Goal: Information Seeking & Learning: Learn about a topic

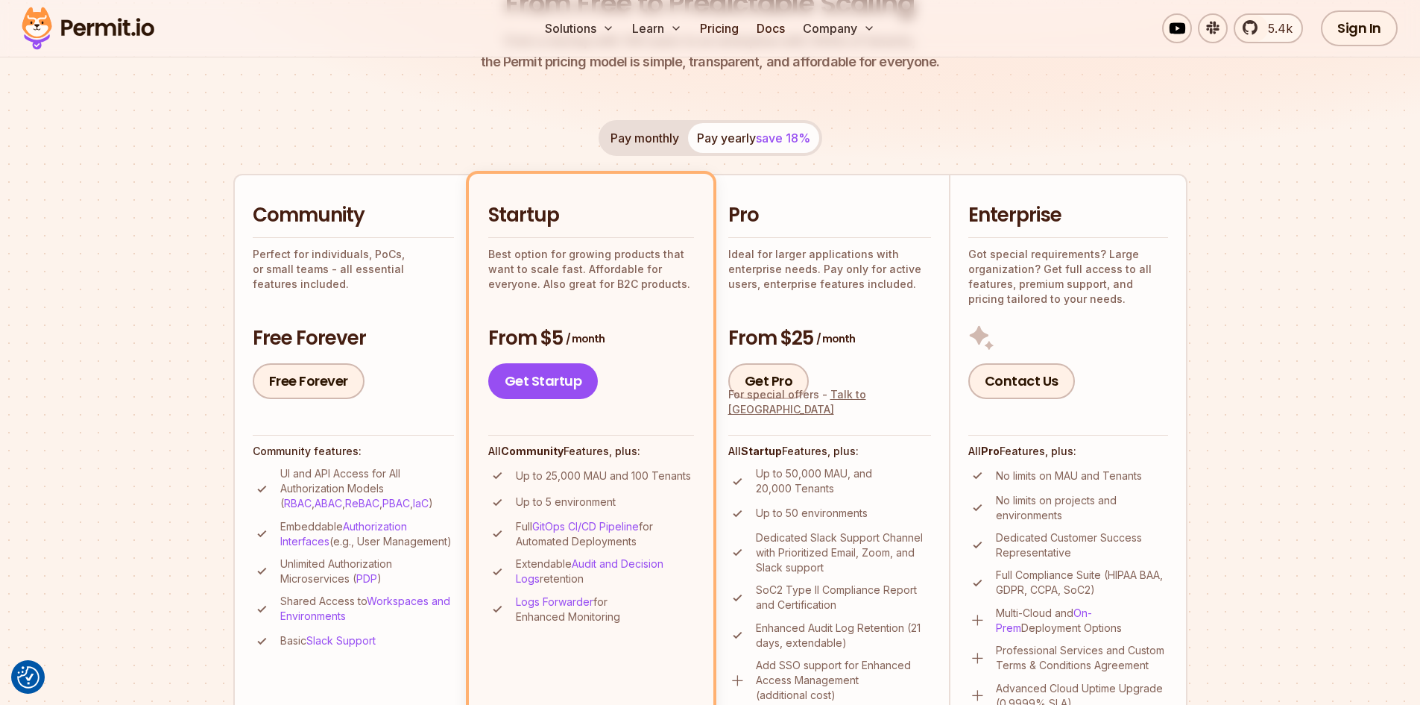
click at [761, 141] on div "Pay monthly Pay yearly save 18%" at bounding box center [711, 138] width 224 height 36
drag, startPoint x: 781, startPoint y: 473, endPoint x: 847, endPoint y: 476, distance: 66.5
click at [847, 476] on p "Up to 50,000 MAU, and 20,000 Tenants" at bounding box center [843, 481] width 175 height 30
drag, startPoint x: 785, startPoint y: 472, endPoint x: 847, endPoint y: 471, distance: 61.9
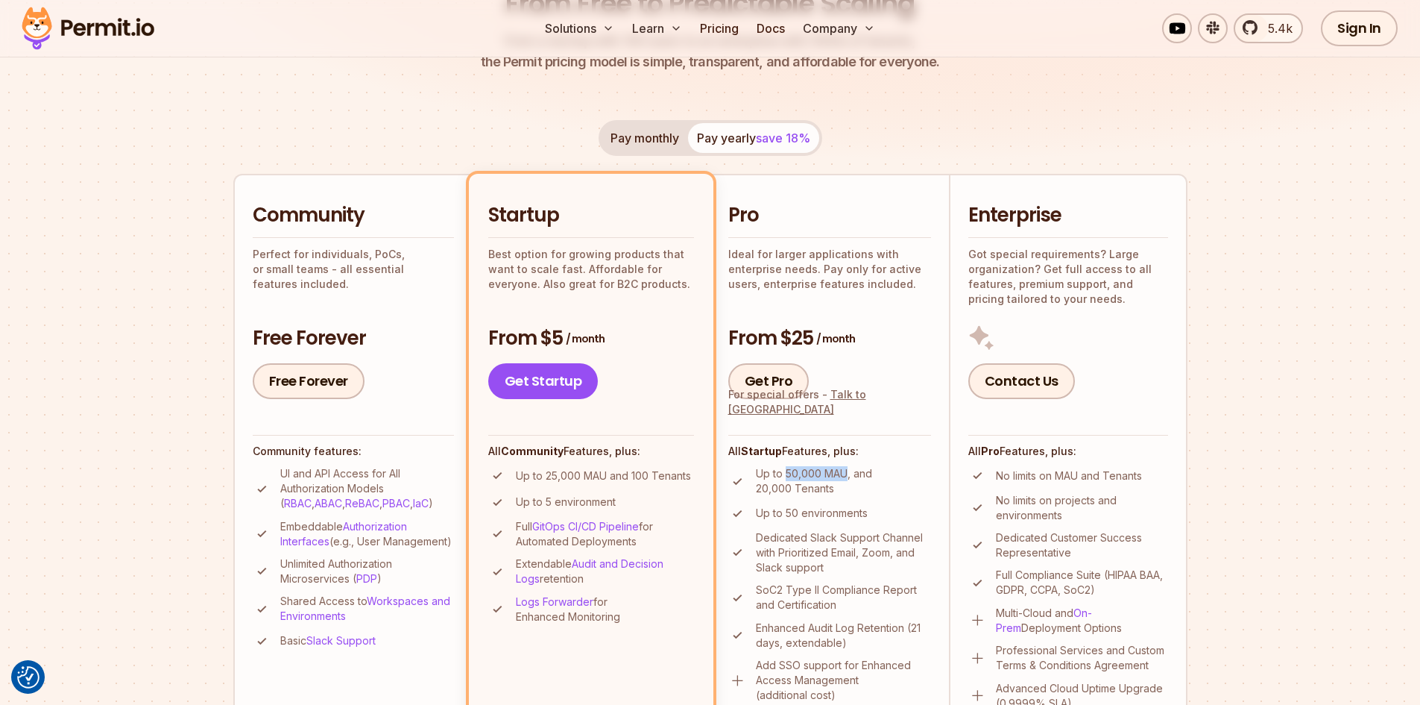
click at [847, 471] on p "Up to 50,000 MAU, and 20,000 Tenants" at bounding box center [843, 481] width 175 height 30
drag, startPoint x: 789, startPoint y: 475, endPoint x: 851, endPoint y: 470, distance: 62.8
click at [851, 470] on p "Up to 50,000 MAU, and 20,000 Tenants" at bounding box center [843, 481] width 175 height 30
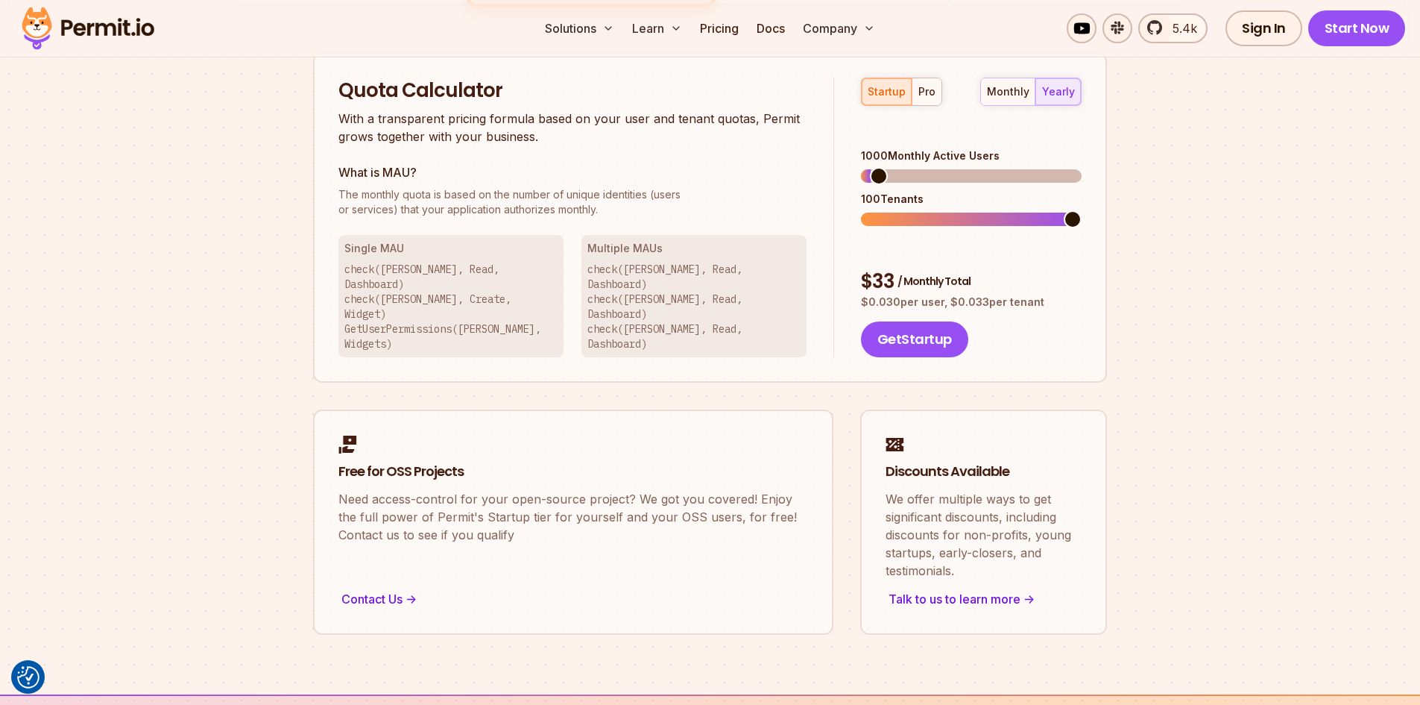
scroll to position [820, 0]
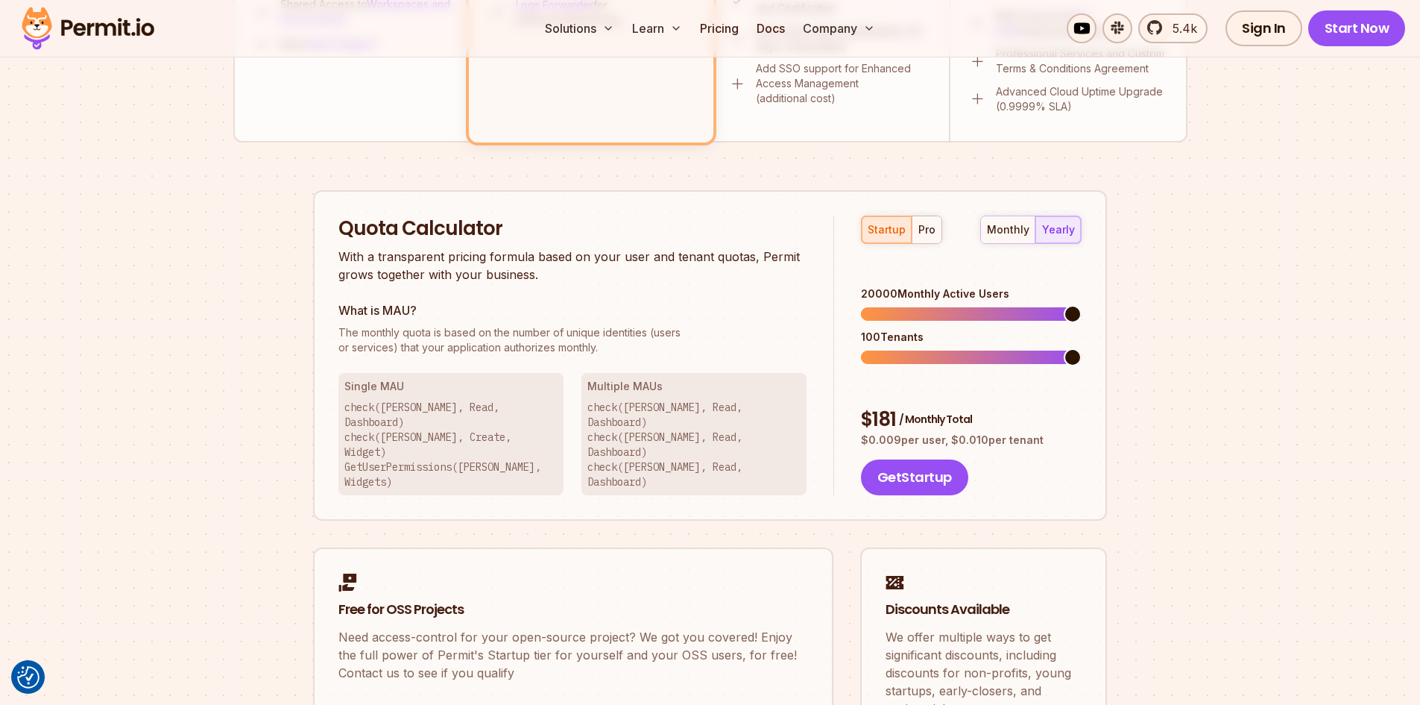
click at [1082, 305] on span at bounding box center [1073, 314] width 18 height 18
drag, startPoint x: 875, startPoint y: 271, endPoint x: 892, endPoint y: 271, distance: 17.2
click at [892, 286] on div "20000 Monthly Active Users" at bounding box center [971, 293] width 221 height 15
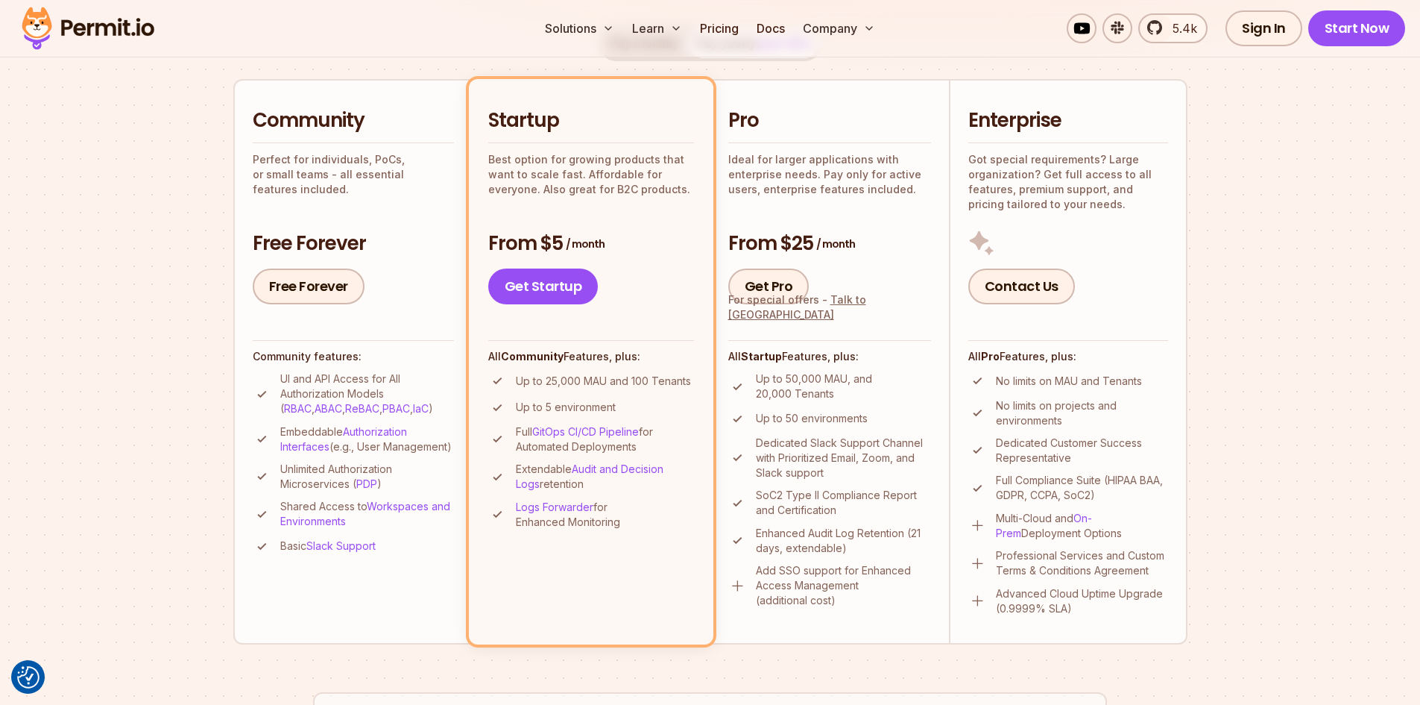
scroll to position [0, 0]
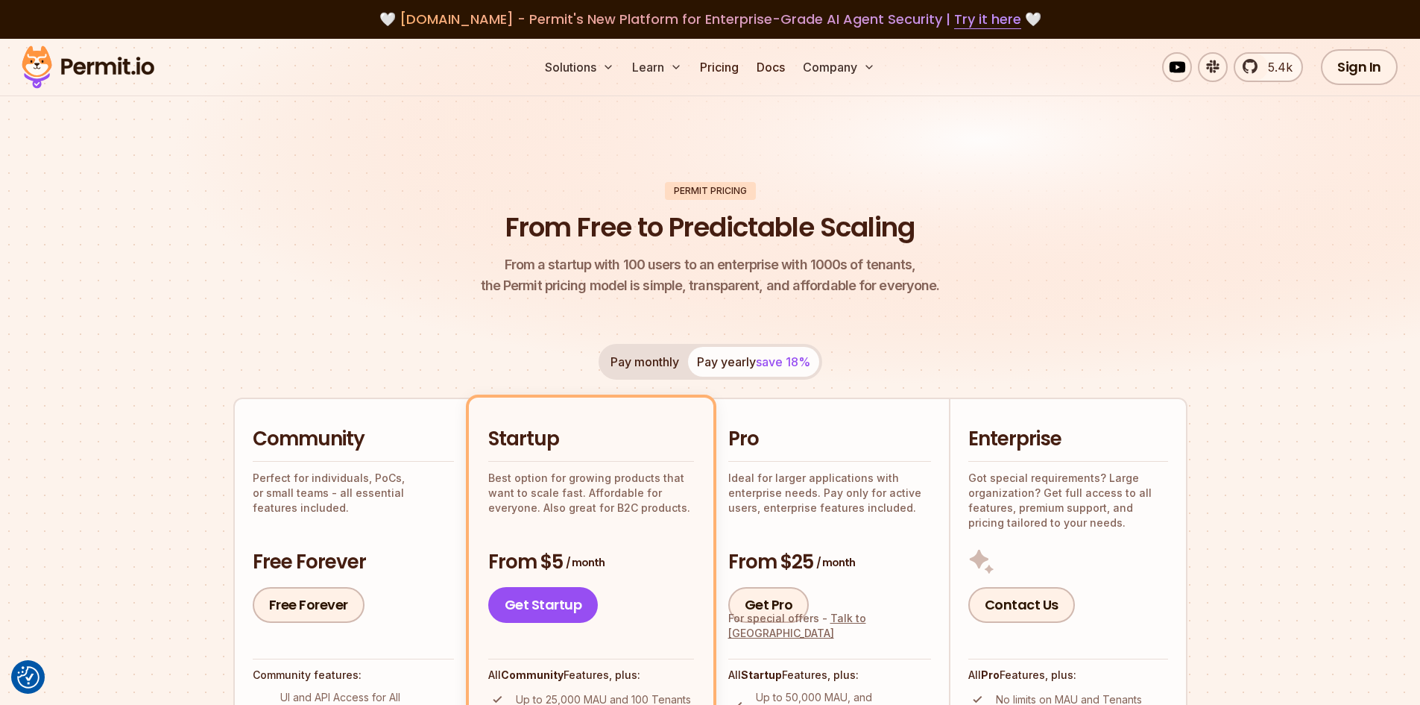
click at [107, 57] on img at bounding box center [88, 67] width 146 height 51
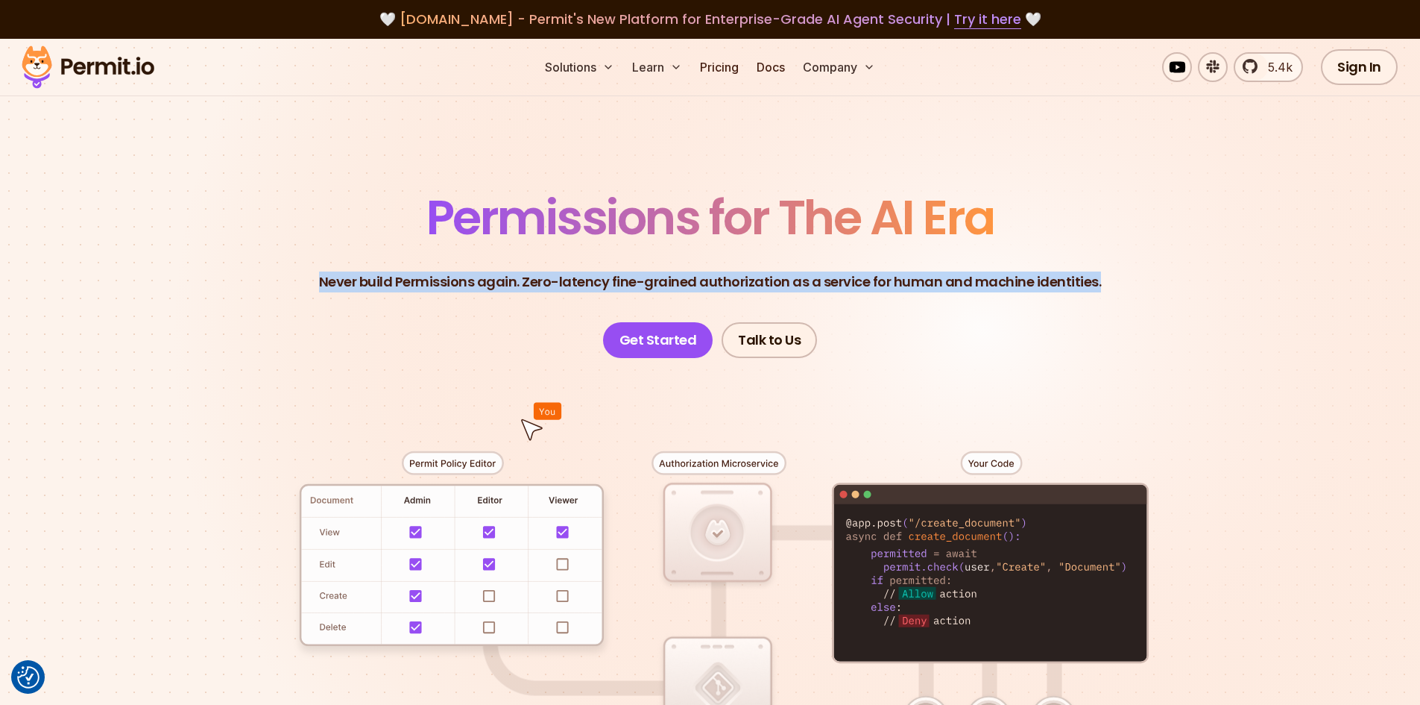
drag, startPoint x: 328, startPoint y: 286, endPoint x: 1094, endPoint y: 278, distance: 765.7
click at [1094, 278] on p "Never build Permissions again. Zero-latency fine-grained authorization as a ser…" at bounding box center [710, 281] width 783 height 21
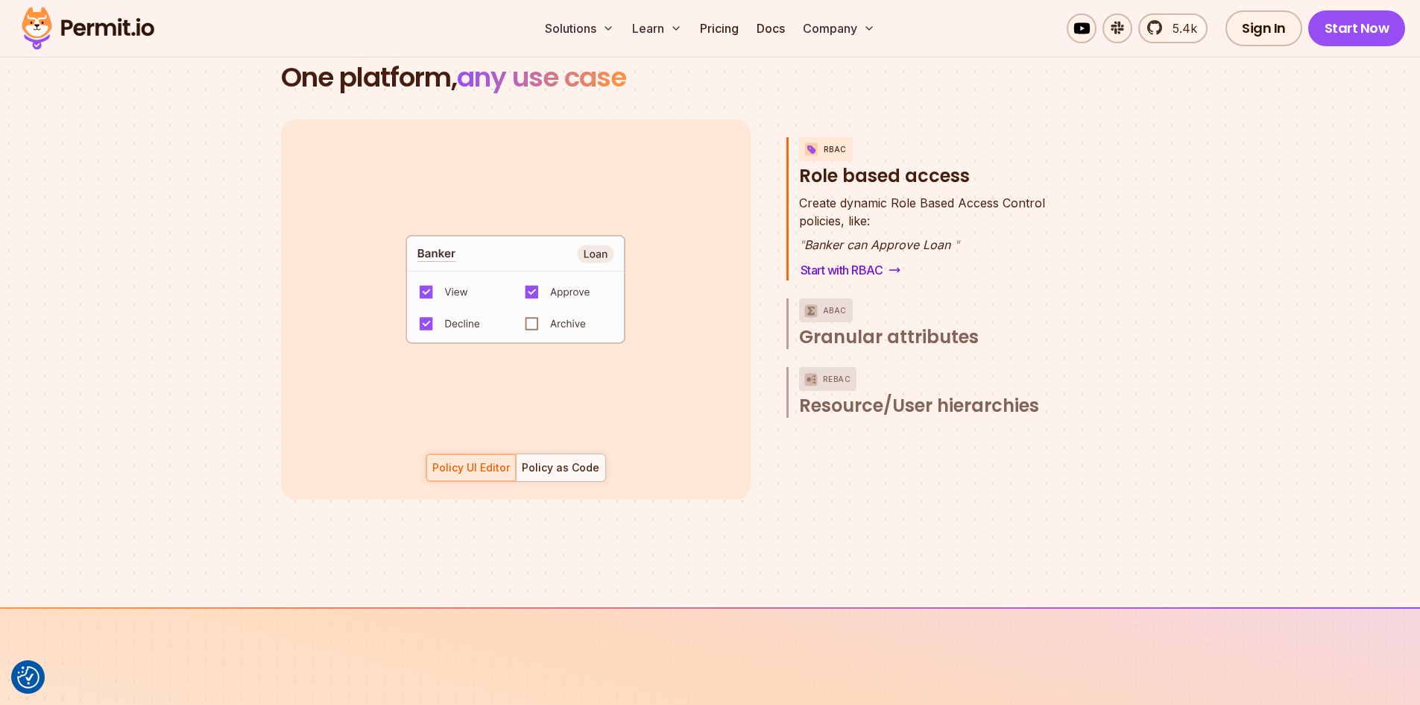
scroll to position [2162, 0]
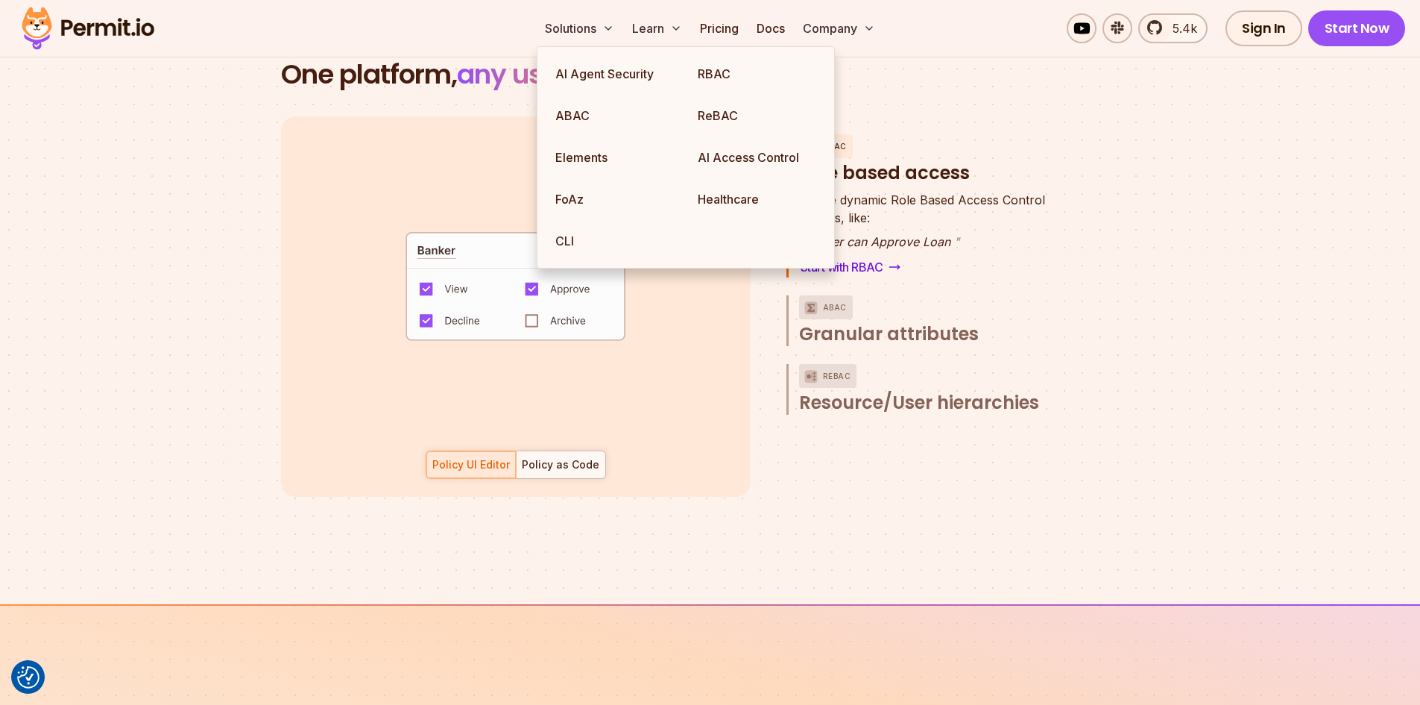
click at [978, 543] on section "One platform, any use case RBAC Role based access default allow := false allow …" at bounding box center [710, 296] width 1420 height 616
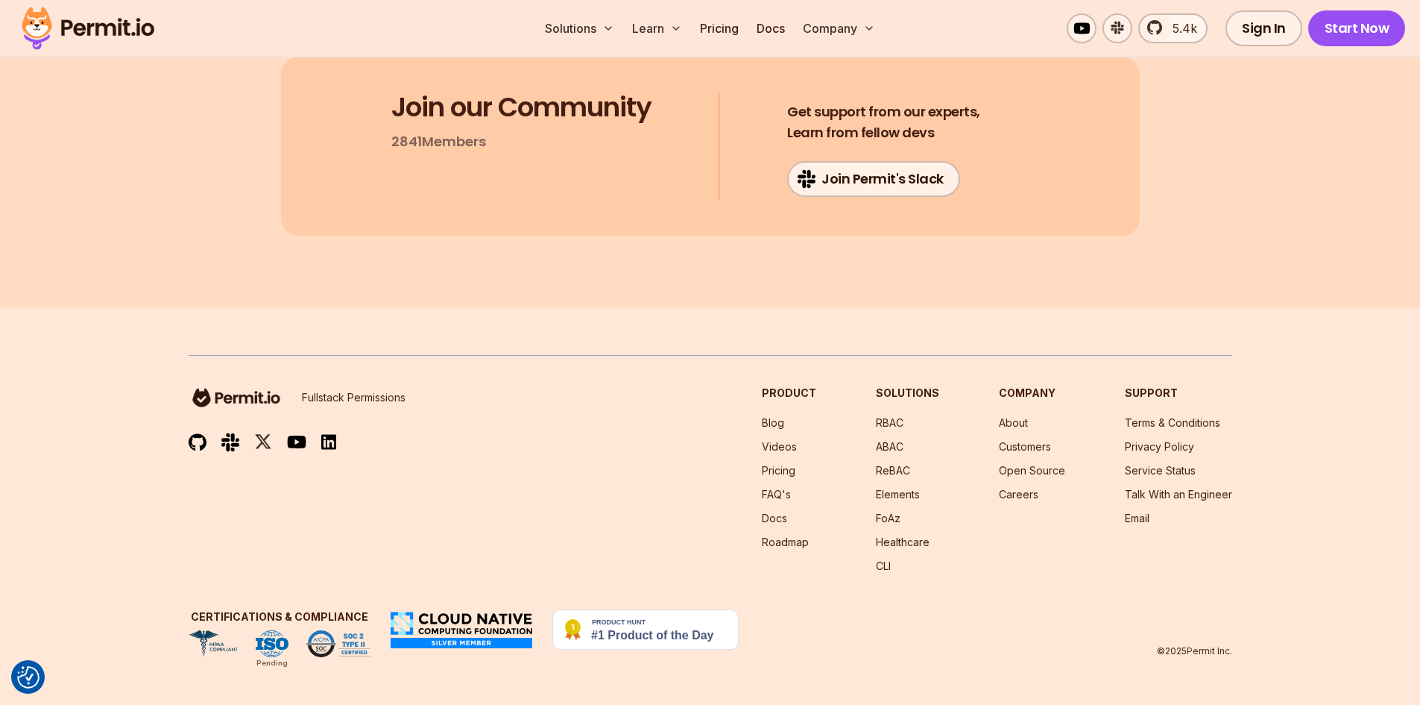
scroll to position [7961, 0]
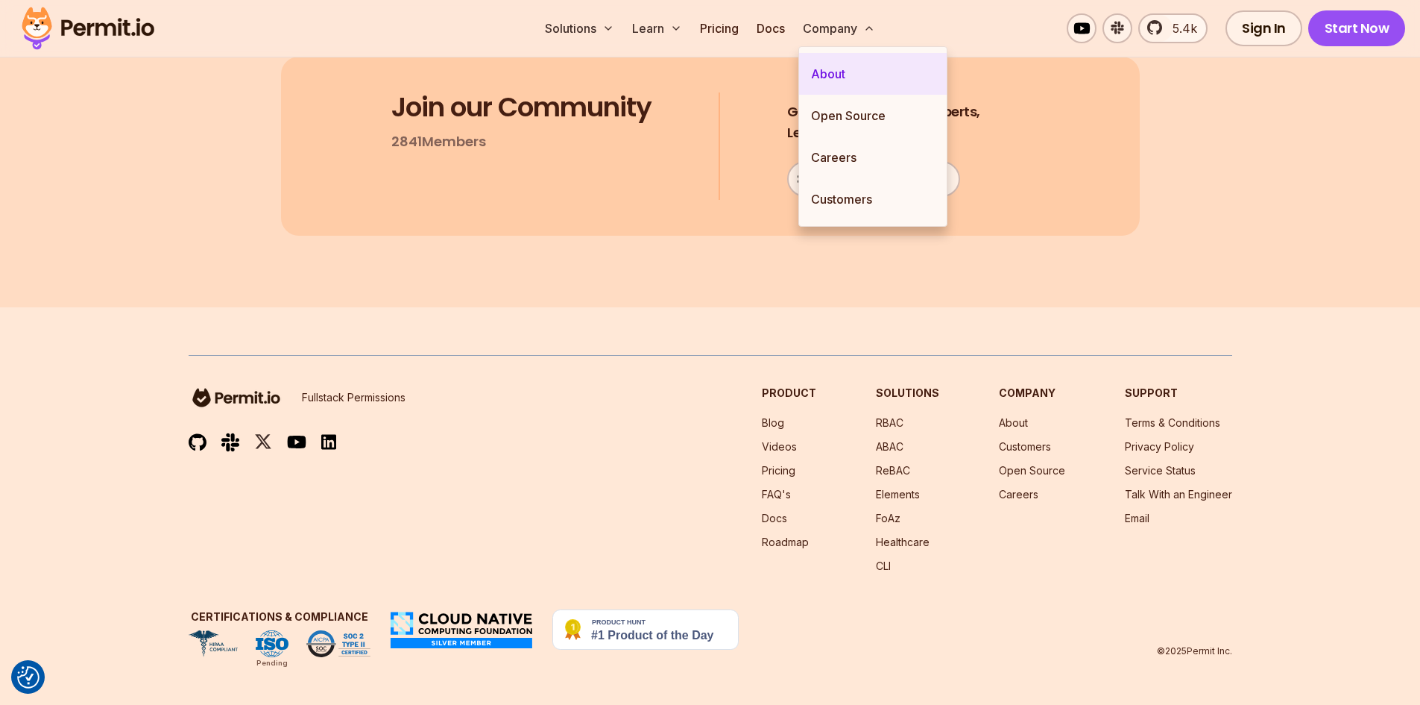
click at [839, 71] on link "About" at bounding box center [873, 74] width 148 height 42
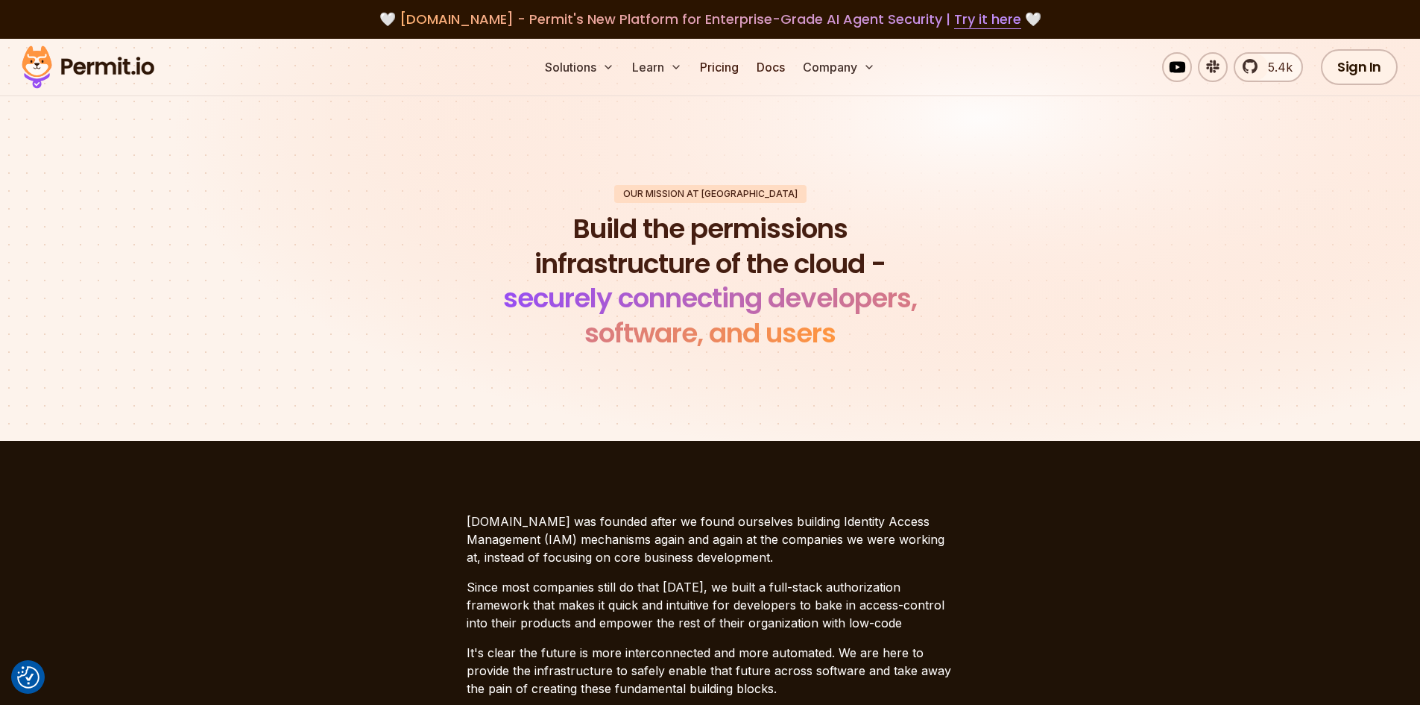
click at [447, 193] on div "Our mission at Permit Build the permissions infrastructure of the cloud - secur…" at bounding box center [711, 268] width 1044 height 166
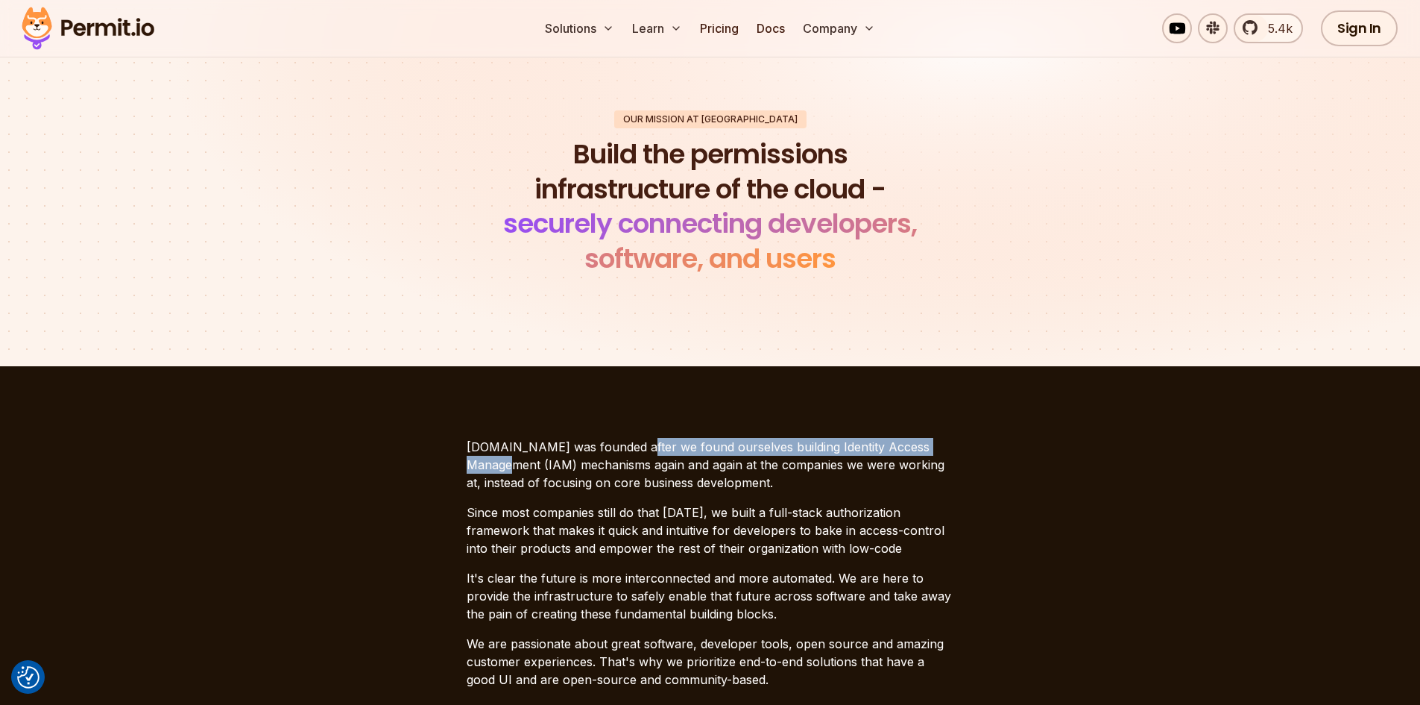
drag, startPoint x: 622, startPoint y: 448, endPoint x: 957, endPoint y: 447, distance: 334.7
click at [957, 447] on section "[DOMAIN_NAME] was founded after we found ourselves building Identity Access Man…" at bounding box center [710, 563] width 1420 height 394
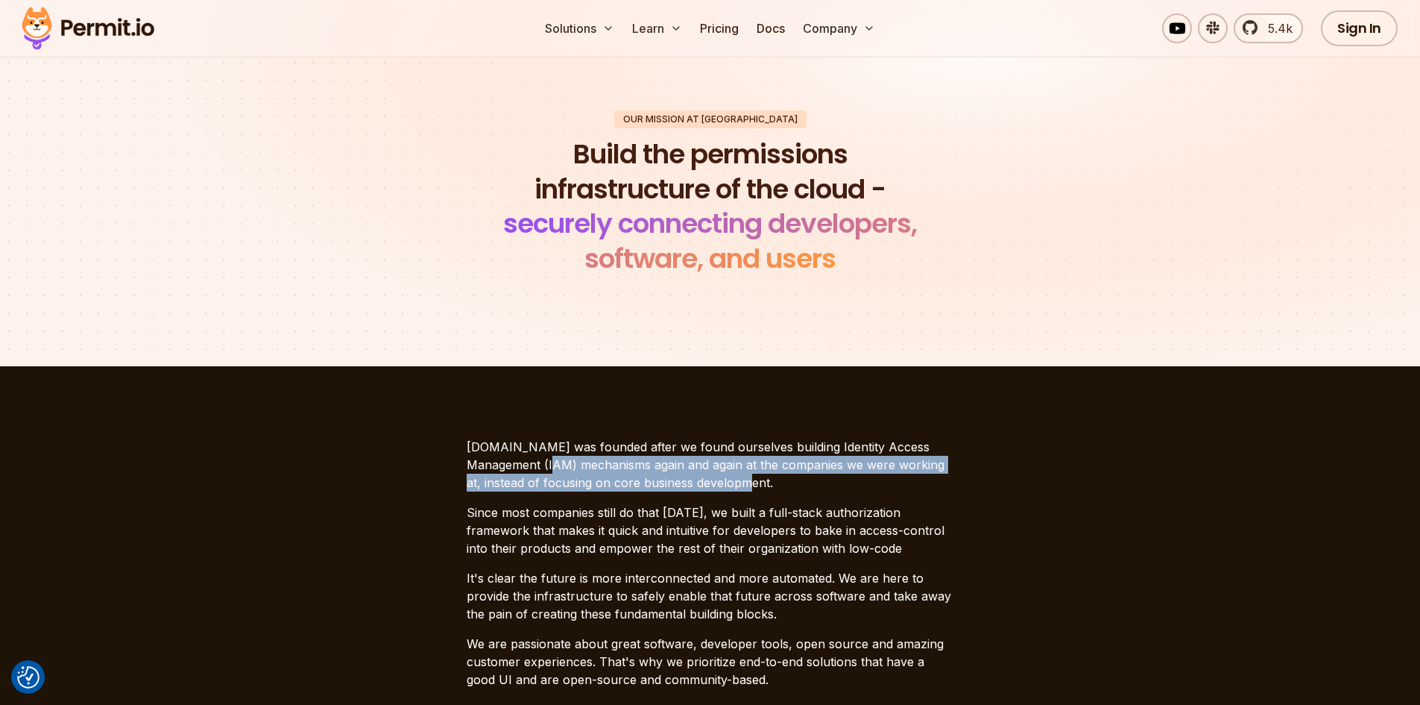
drag, startPoint x: 518, startPoint y: 459, endPoint x: 710, endPoint y: 475, distance: 192.3
click at [710, 475] on p "[DOMAIN_NAME] was founded after we found ourselves building Identity Access Man…" at bounding box center [711, 465] width 488 height 54
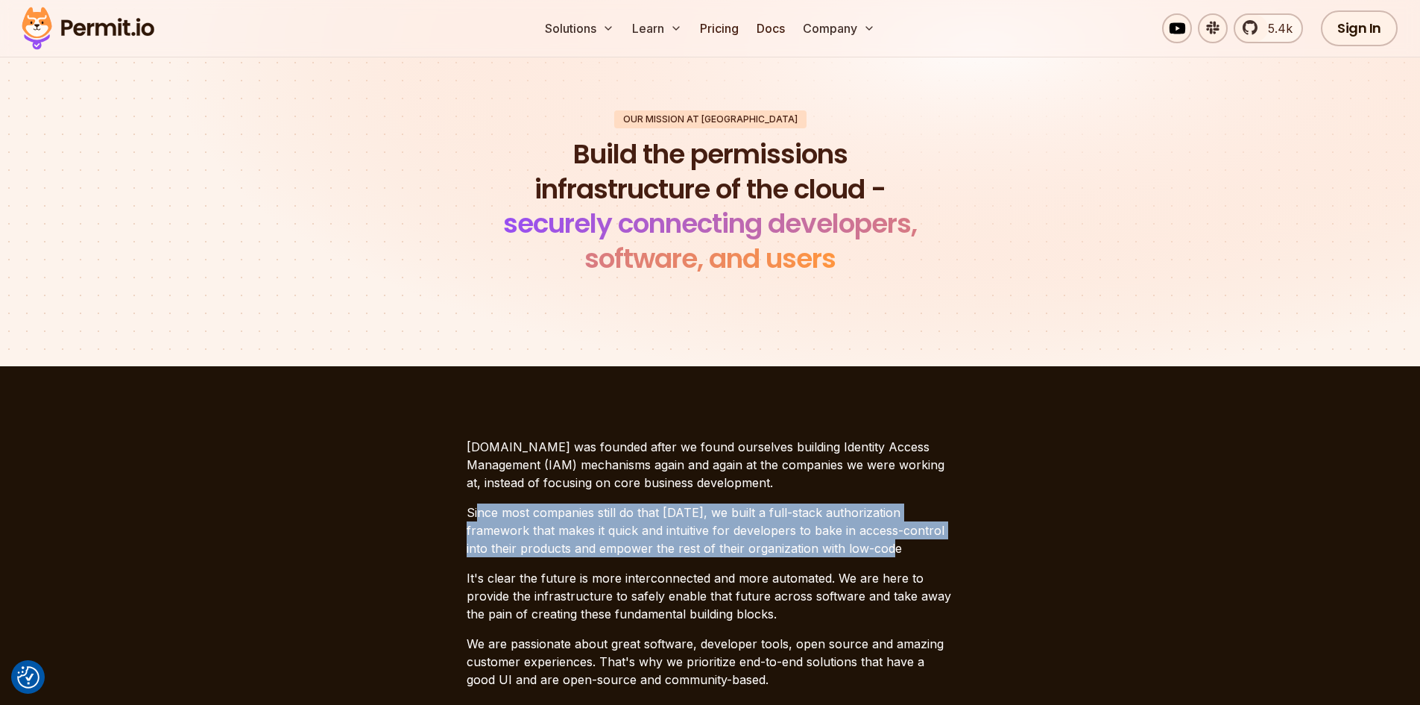
drag, startPoint x: 476, startPoint y: 511, endPoint x: 921, endPoint y: 549, distance: 447.5
click at [921, 549] on p "Since most companies still do that [DATE], we built a full-stack authorization …" at bounding box center [711, 530] width 488 height 54
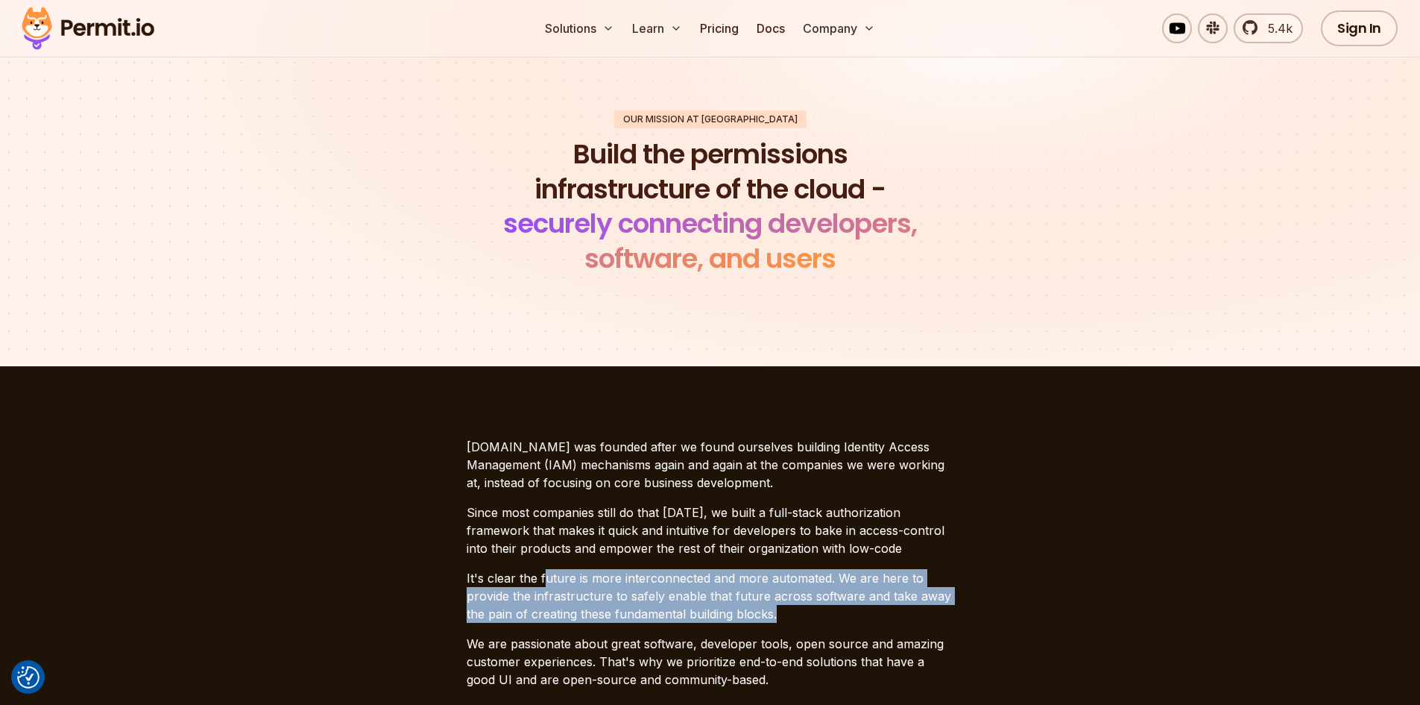
drag, startPoint x: 543, startPoint y: 582, endPoint x: 962, endPoint y: 608, distance: 419.9
click at [962, 608] on section "[DOMAIN_NAME] was founded after we found ourselves building Identity Access Man…" at bounding box center [710, 563] width 1420 height 394
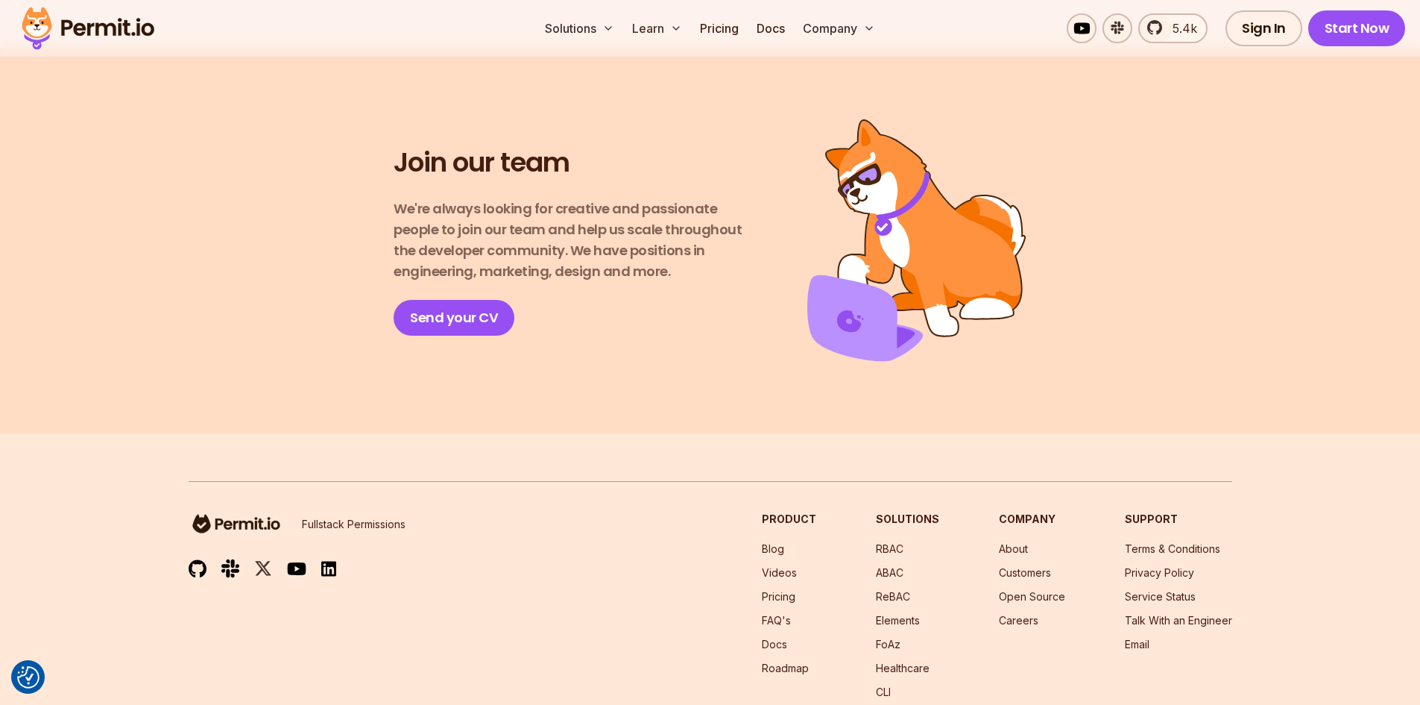
scroll to position [2609, 0]
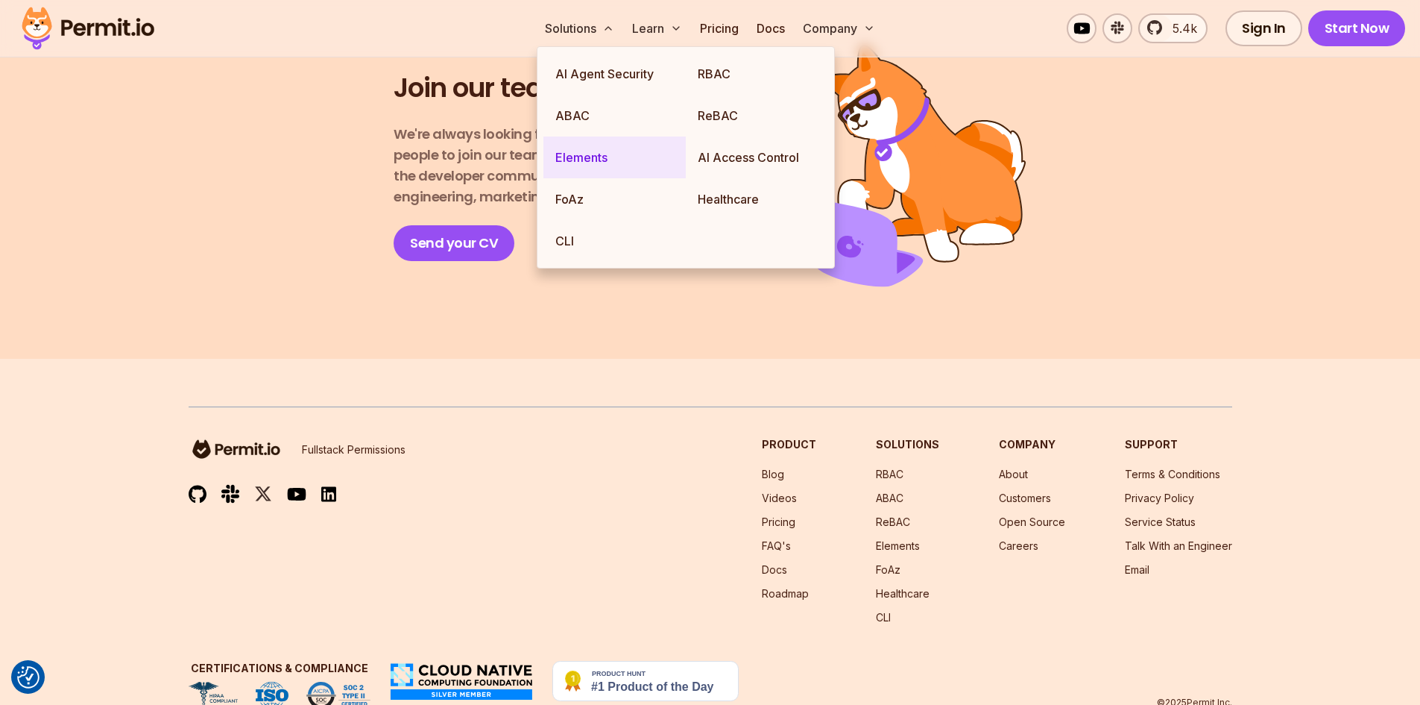
click at [577, 152] on link "Elements" at bounding box center [614, 157] width 142 height 42
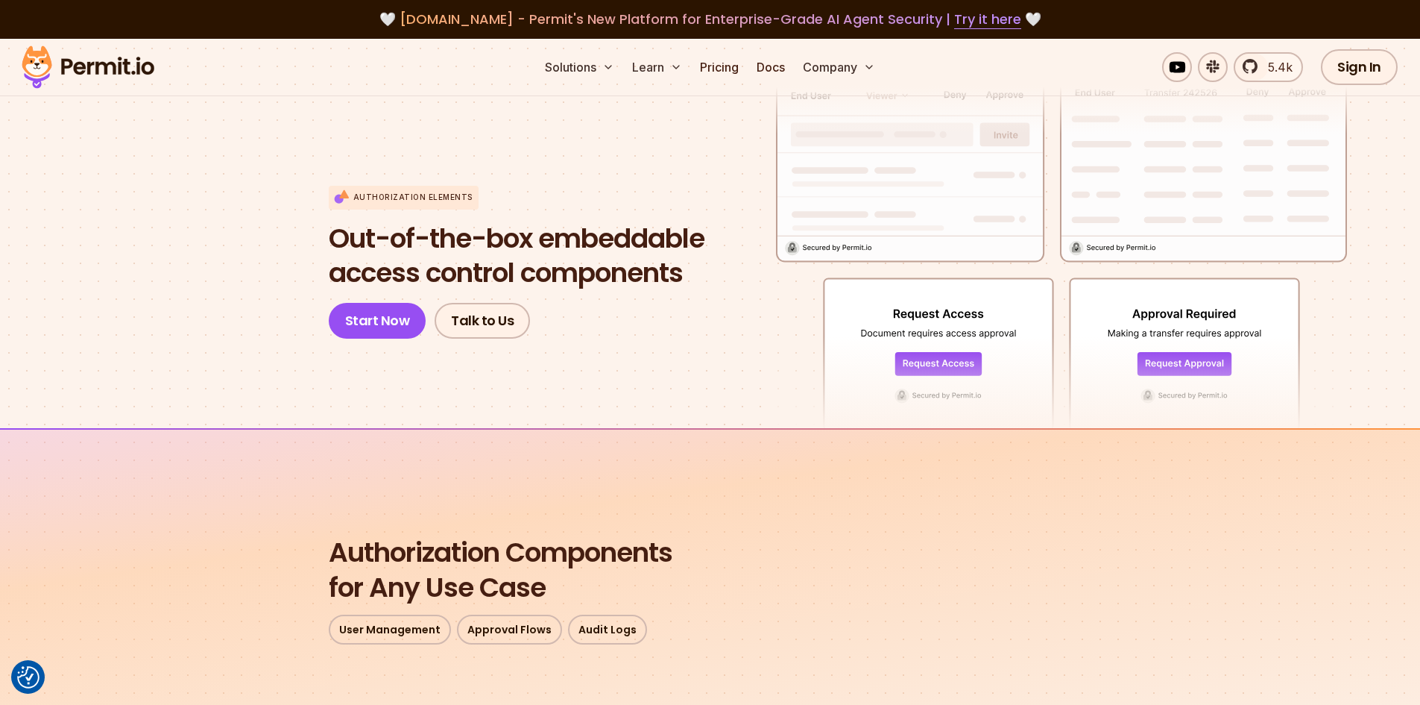
click at [239, 271] on section "Authorization Elements Out-of-the-box embeddable access control components Star…" at bounding box center [710, 234] width 1420 height 389
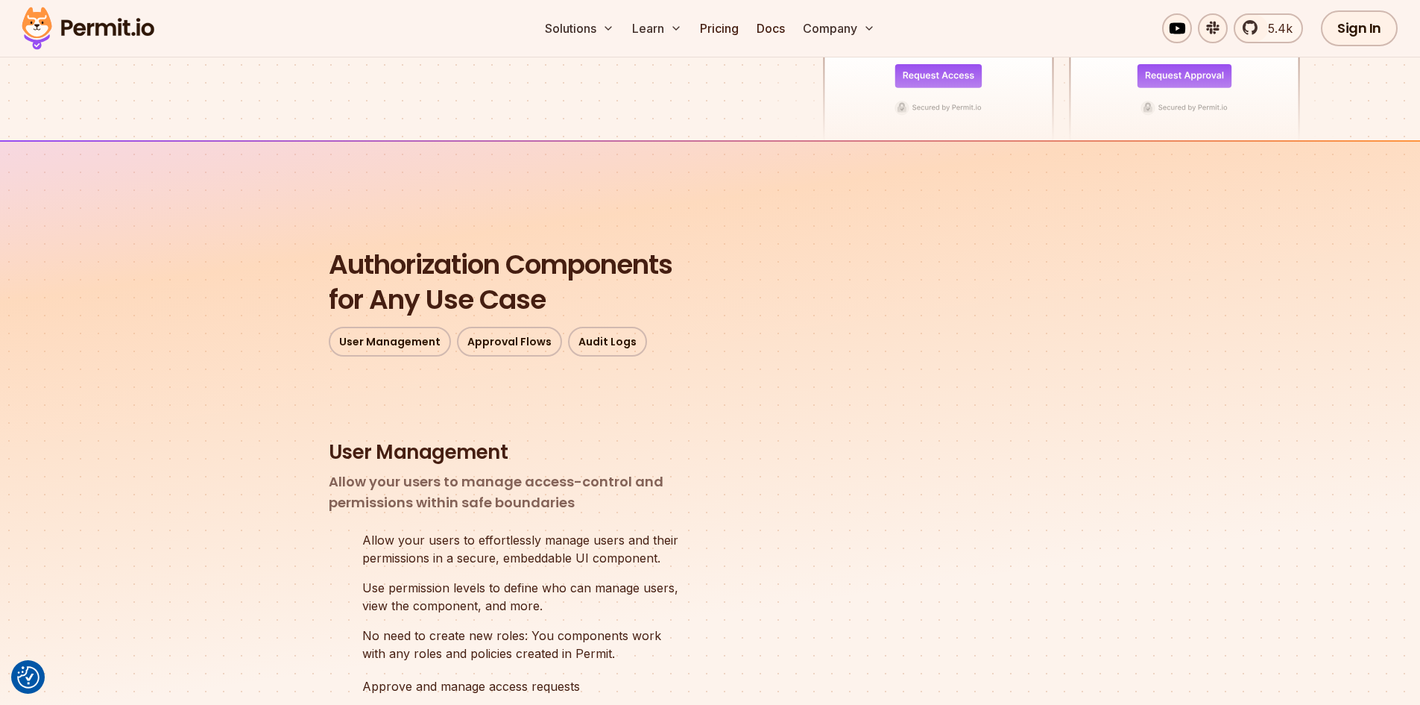
scroll to position [298, 0]
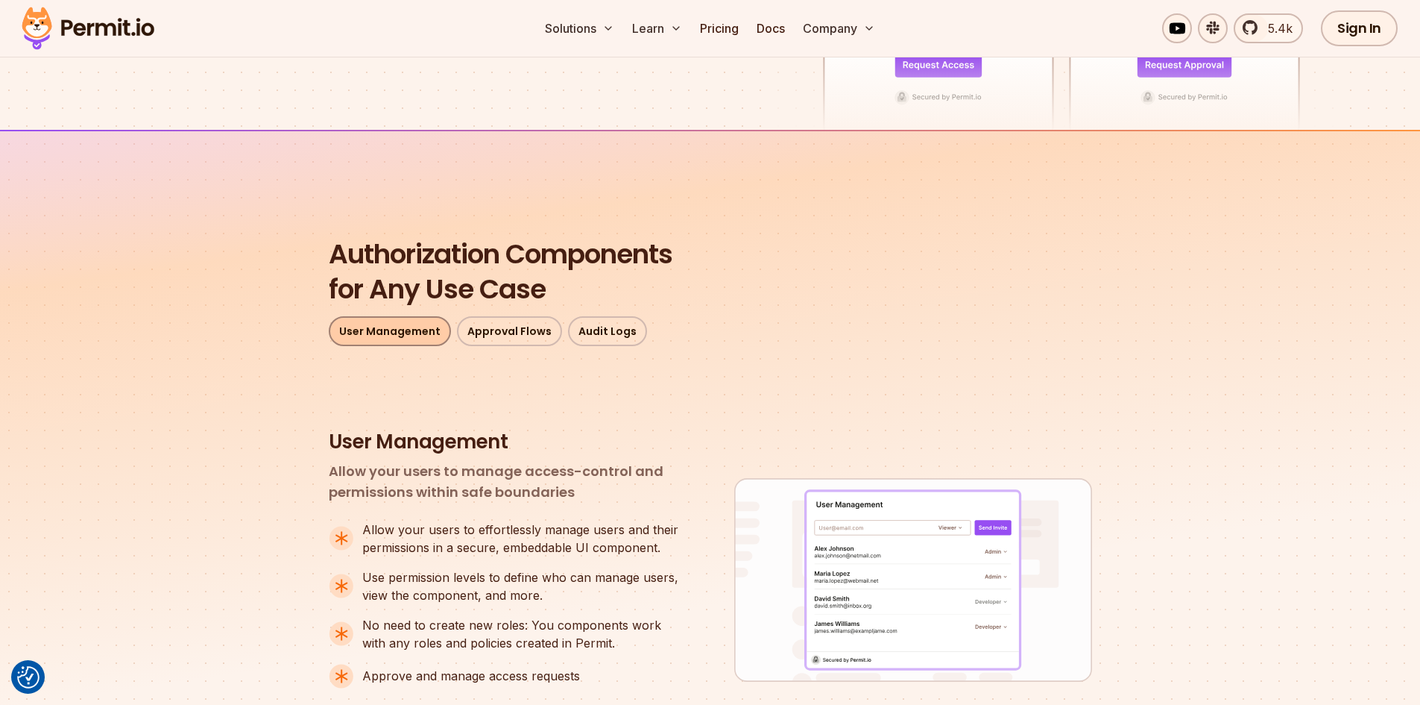
click at [344, 333] on link "User Management" at bounding box center [390, 331] width 122 height 30
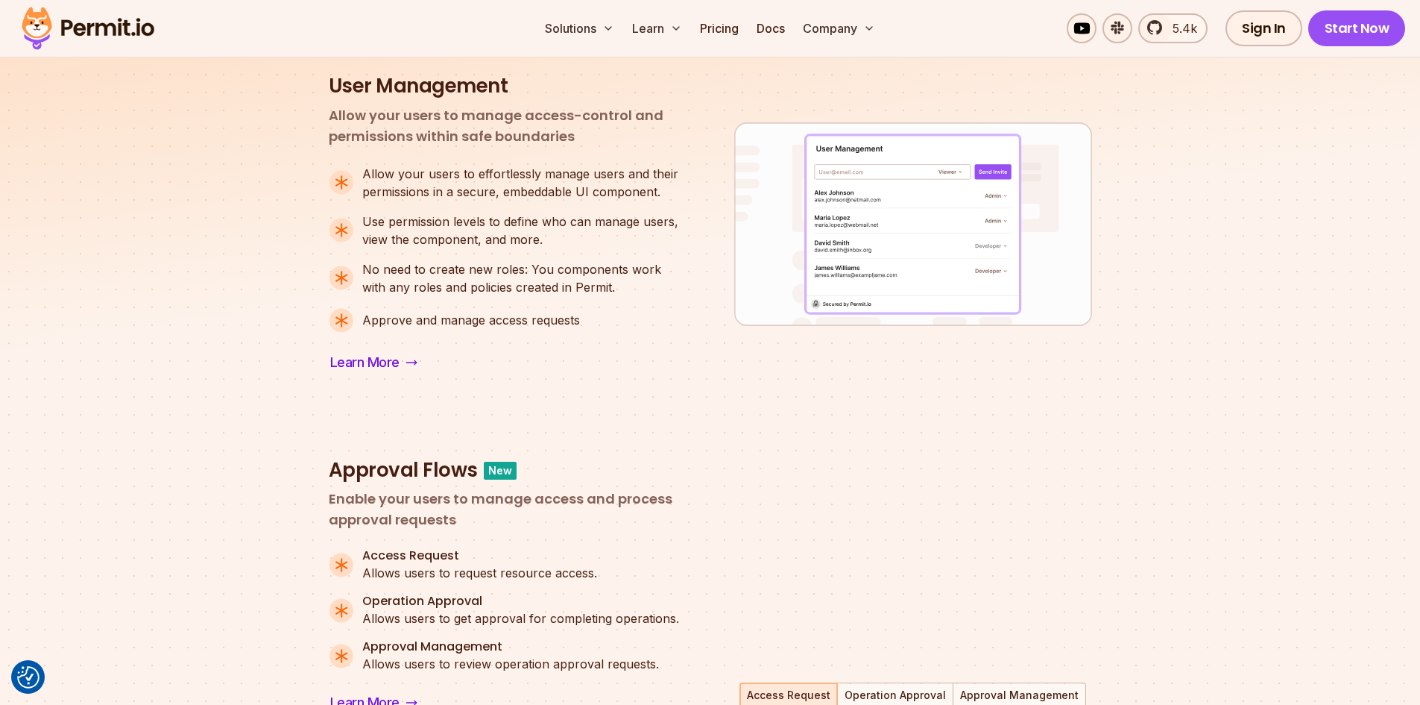
scroll to position [656, 0]
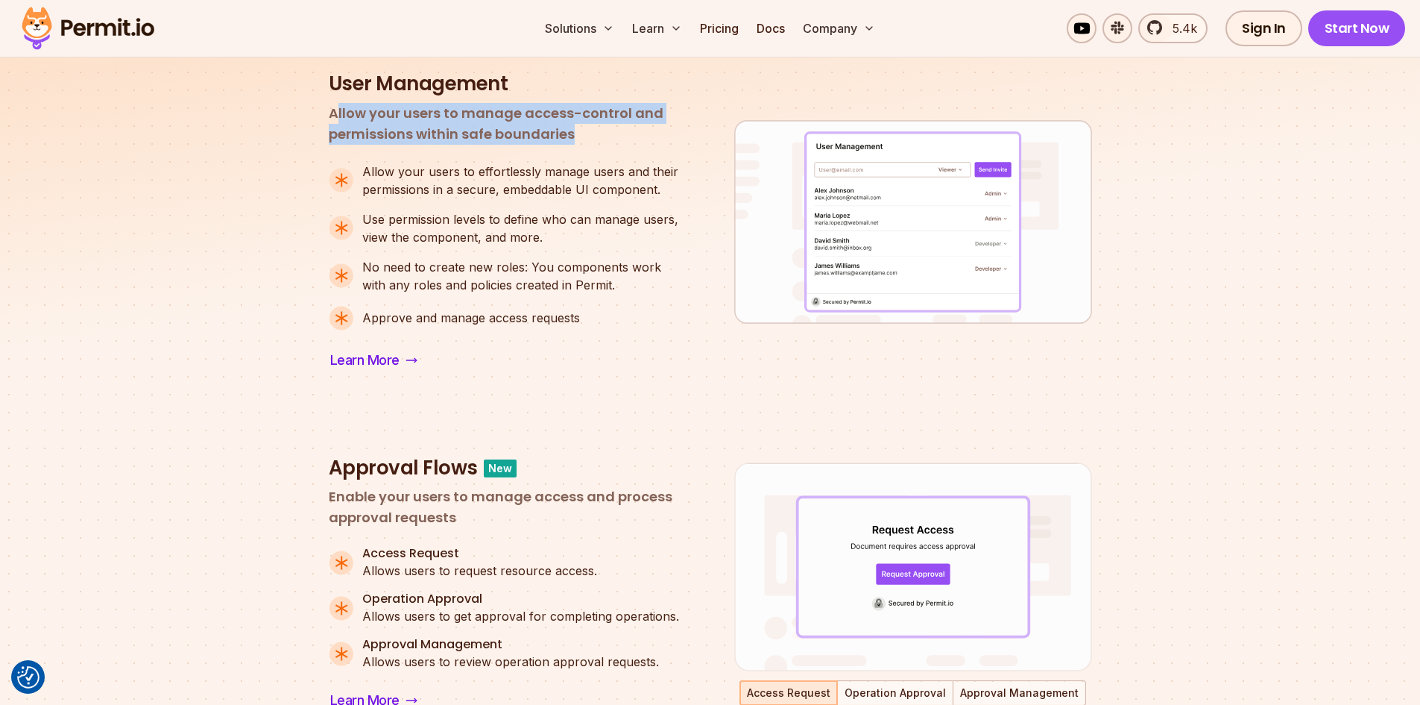
drag, startPoint x: 334, startPoint y: 116, endPoint x: 629, endPoint y: 130, distance: 295.6
click at [629, 130] on p "Allow your users to manage access-control and permissions within safe boundaries" at bounding box center [508, 124] width 358 height 42
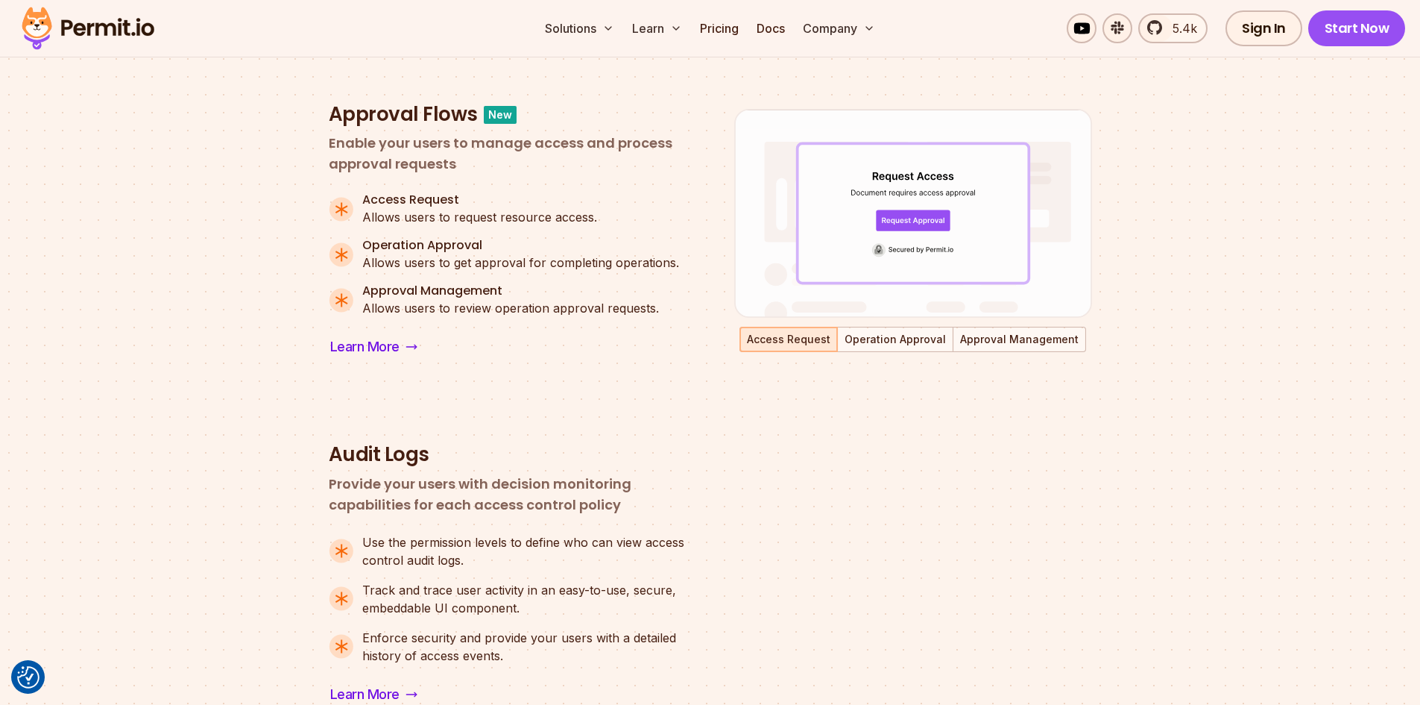
scroll to position [1178, 0]
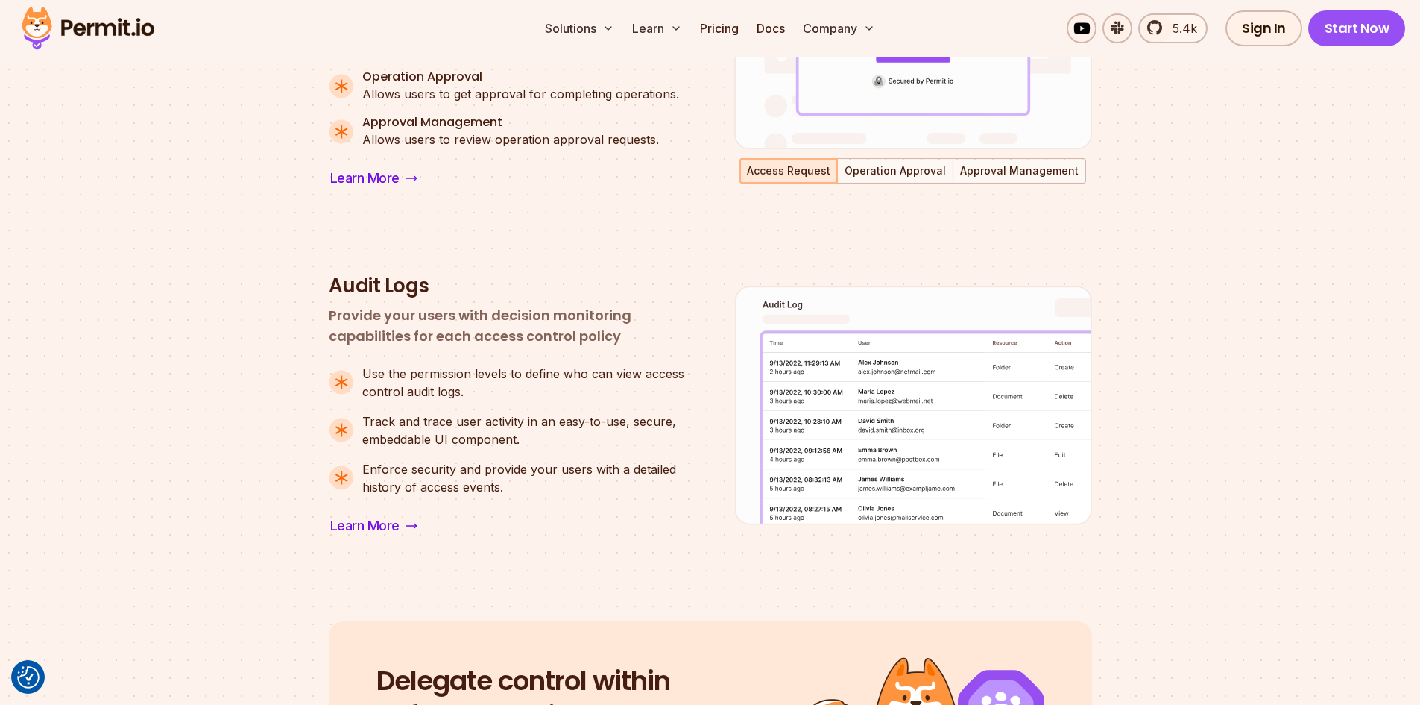
click at [903, 160] on button "Operation Approval" at bounding box center [895, 171] width 113 height 22
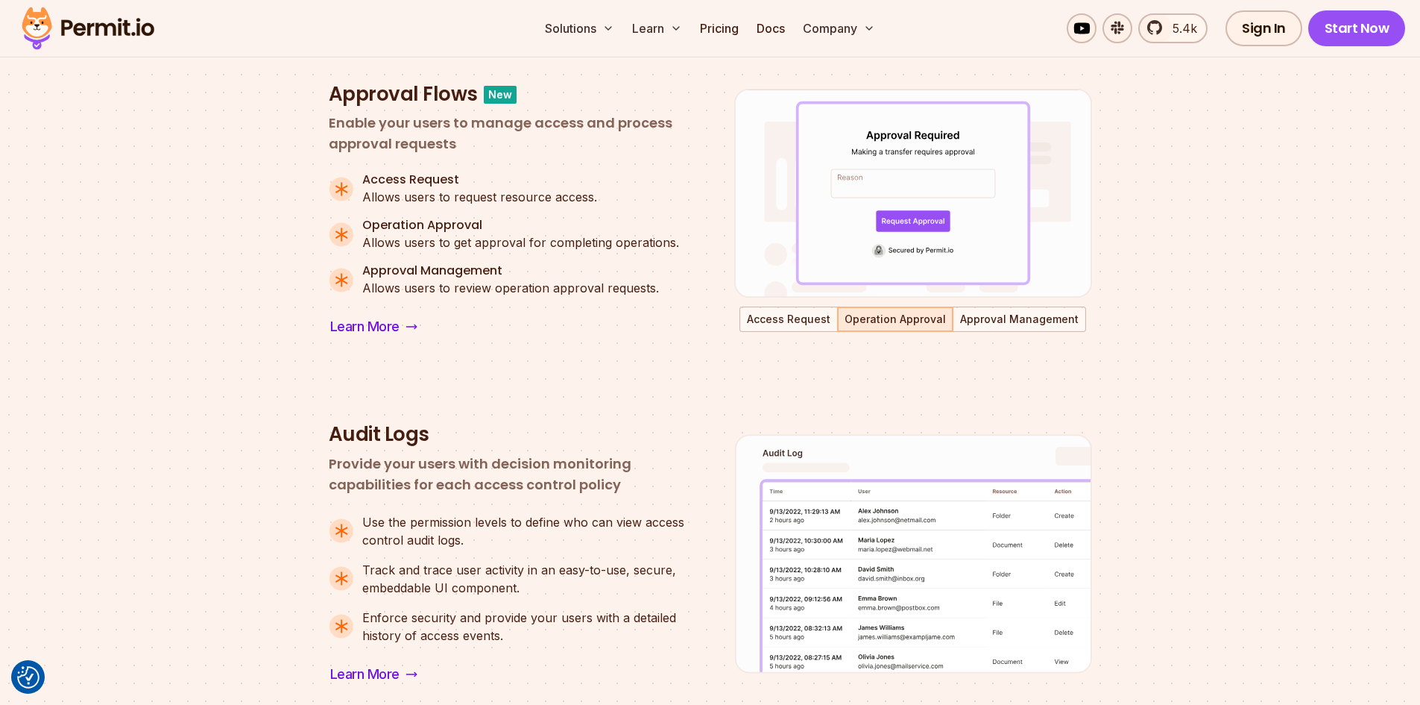
scroll to position [1029, 0]
click at [980, 302] on img at bounding box center [913, 204] width 358 height 212
click at [989, 315] on button "Approval Management" at bounding box center [1019, 320] width 130 height 22
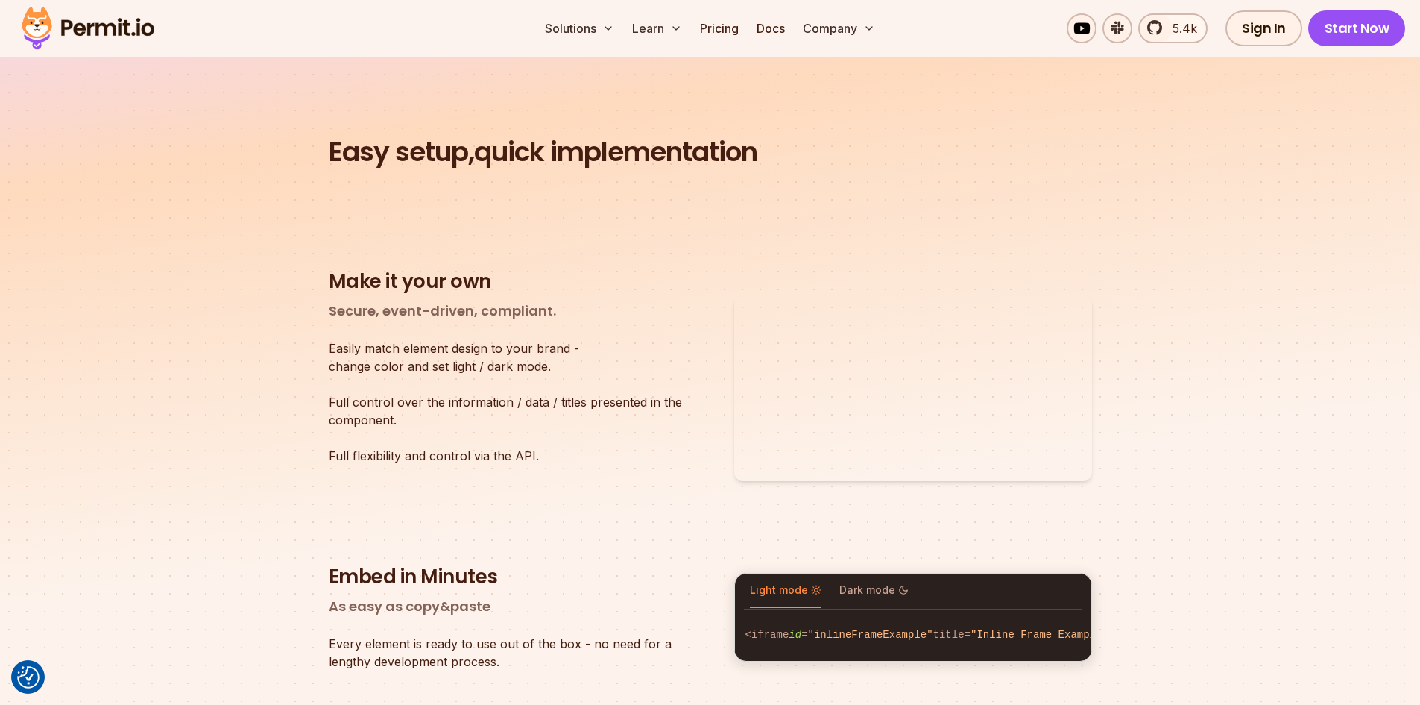
scroll to position [2147, 0]
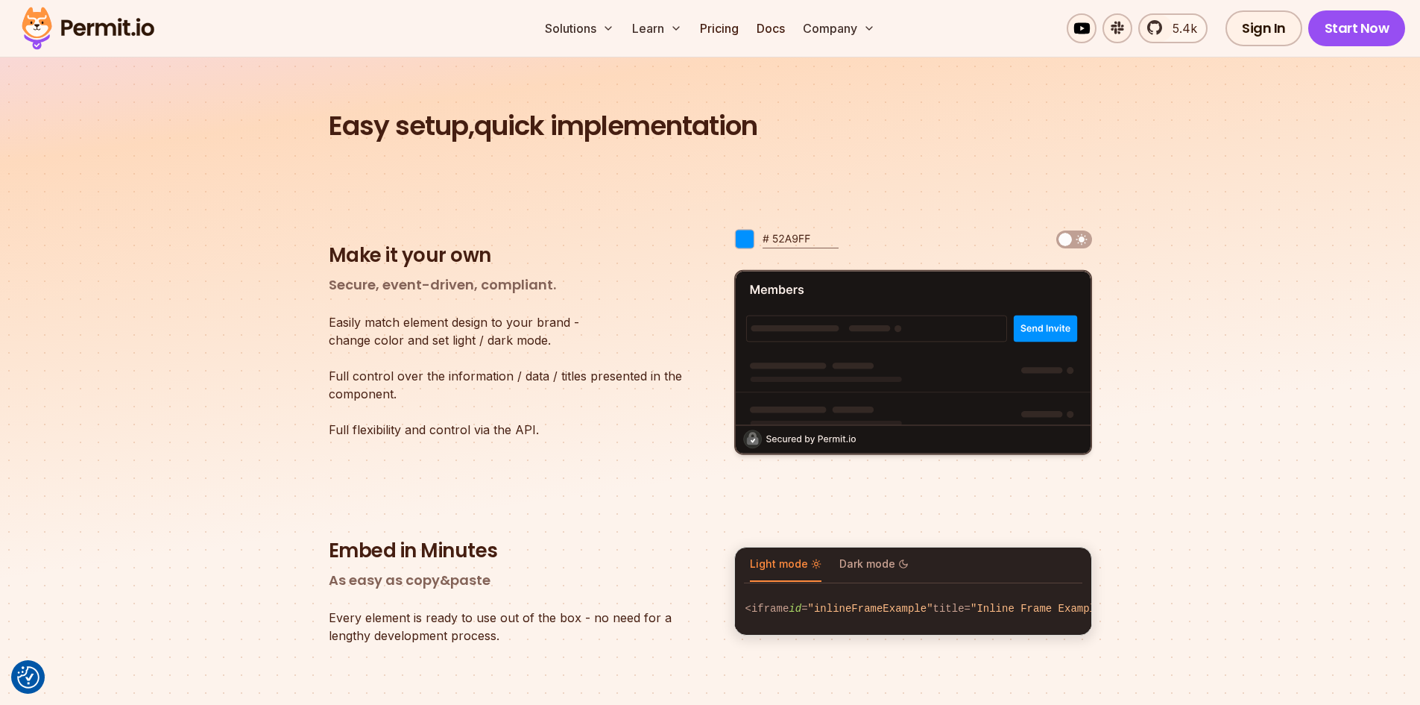
click at [1077, 236] on img at bounding box center [1074, 239] width 36 height 18
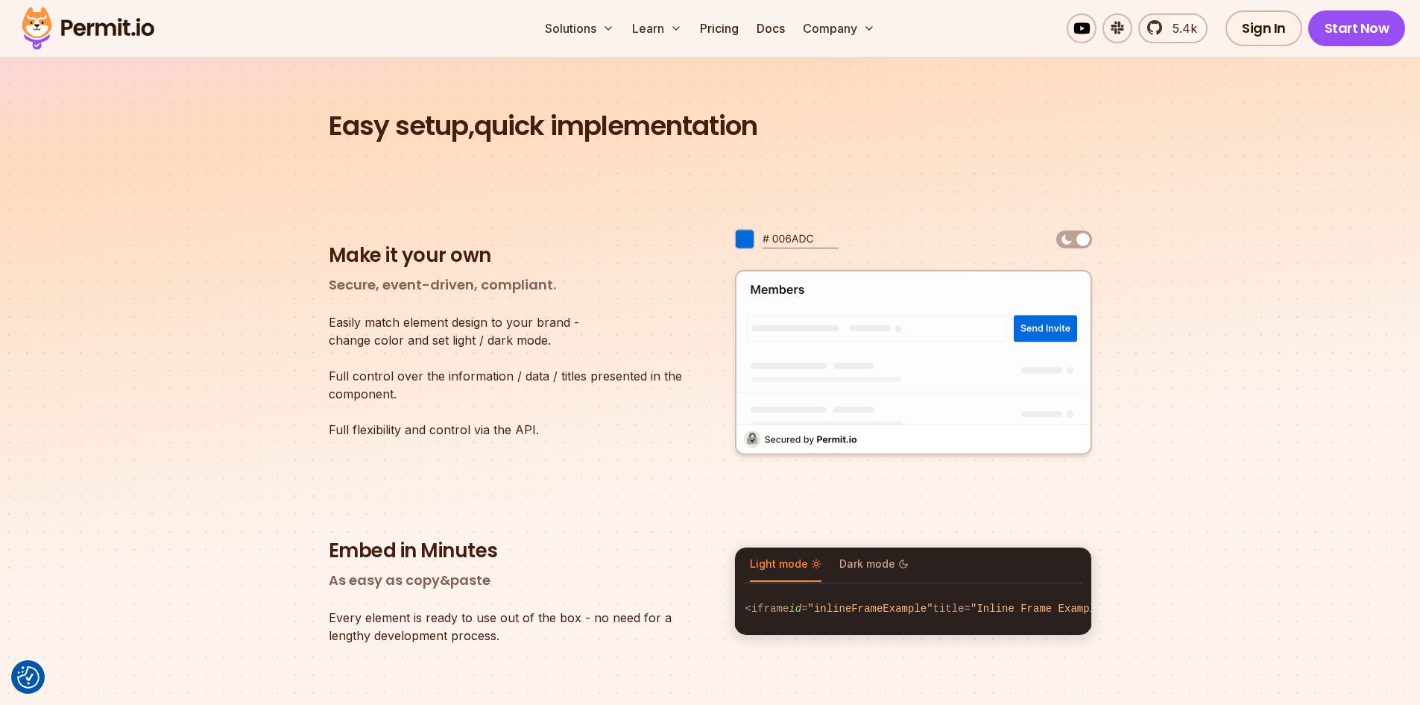
click at [1083, 241] on img at bounding box center [1083, 239] width 18 height 18
click at [1053, 238] on div at bounding box center [913, 239] width 358 height 25
click at [1059, 237] on img at bounding box center [1074, 239] width 36 height 18
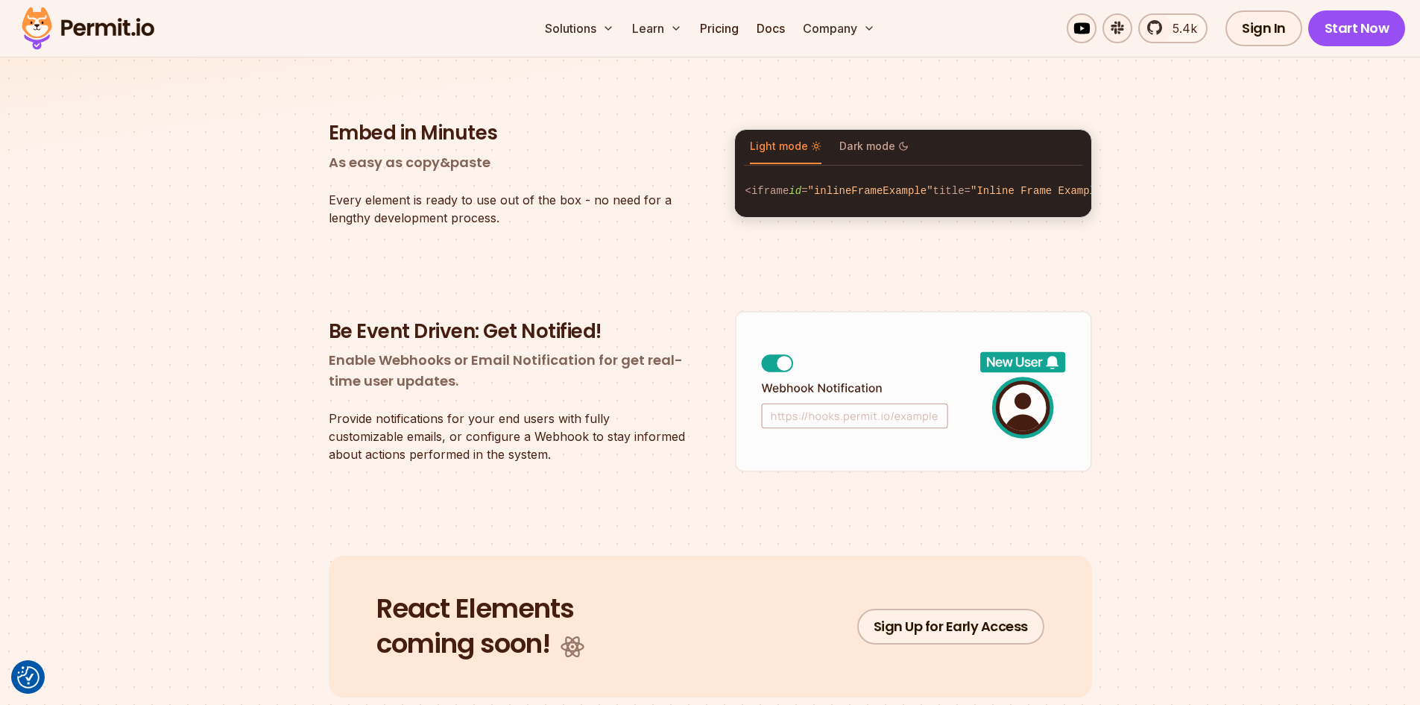
scroll to position [2594, 0]
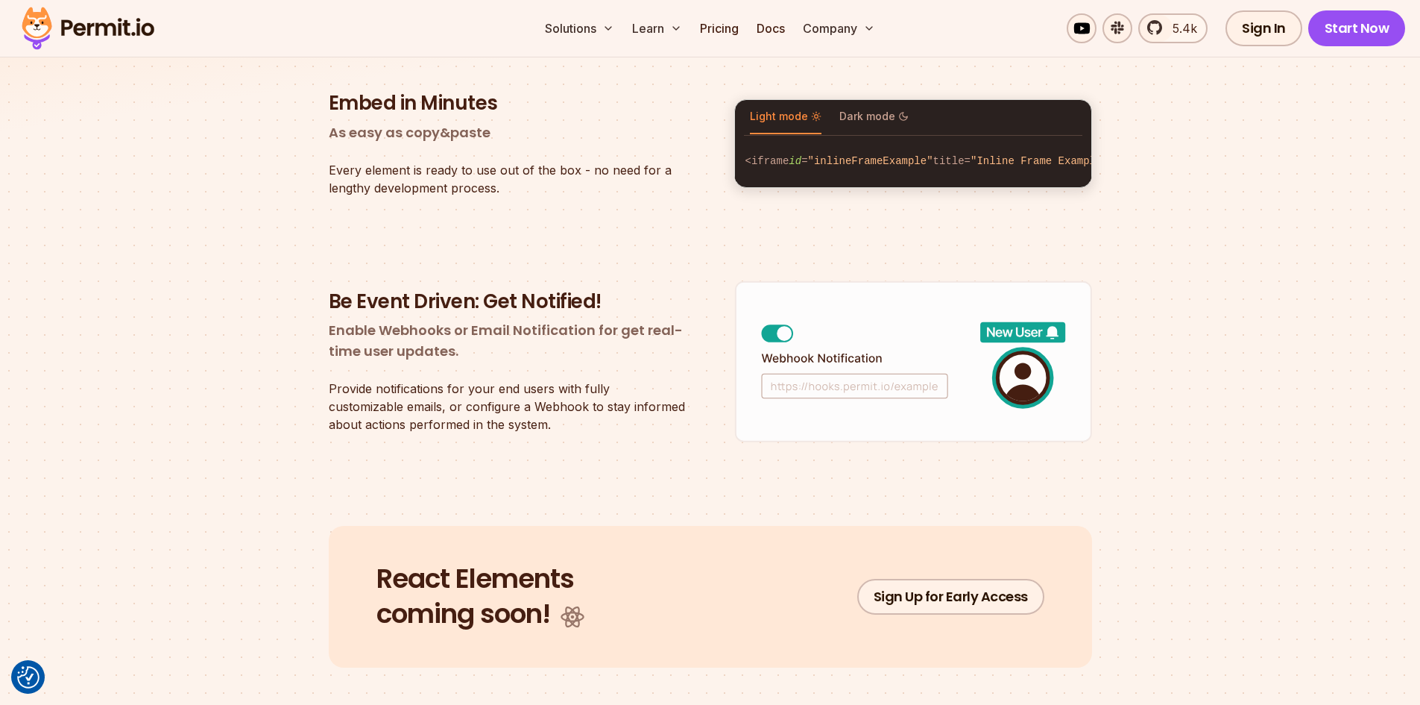
click at [812, 395] on img at bounding box center [913, 361] width 358 height 163
click at [798, 396] on img at bounding box center [913, 361] width 358 height 163
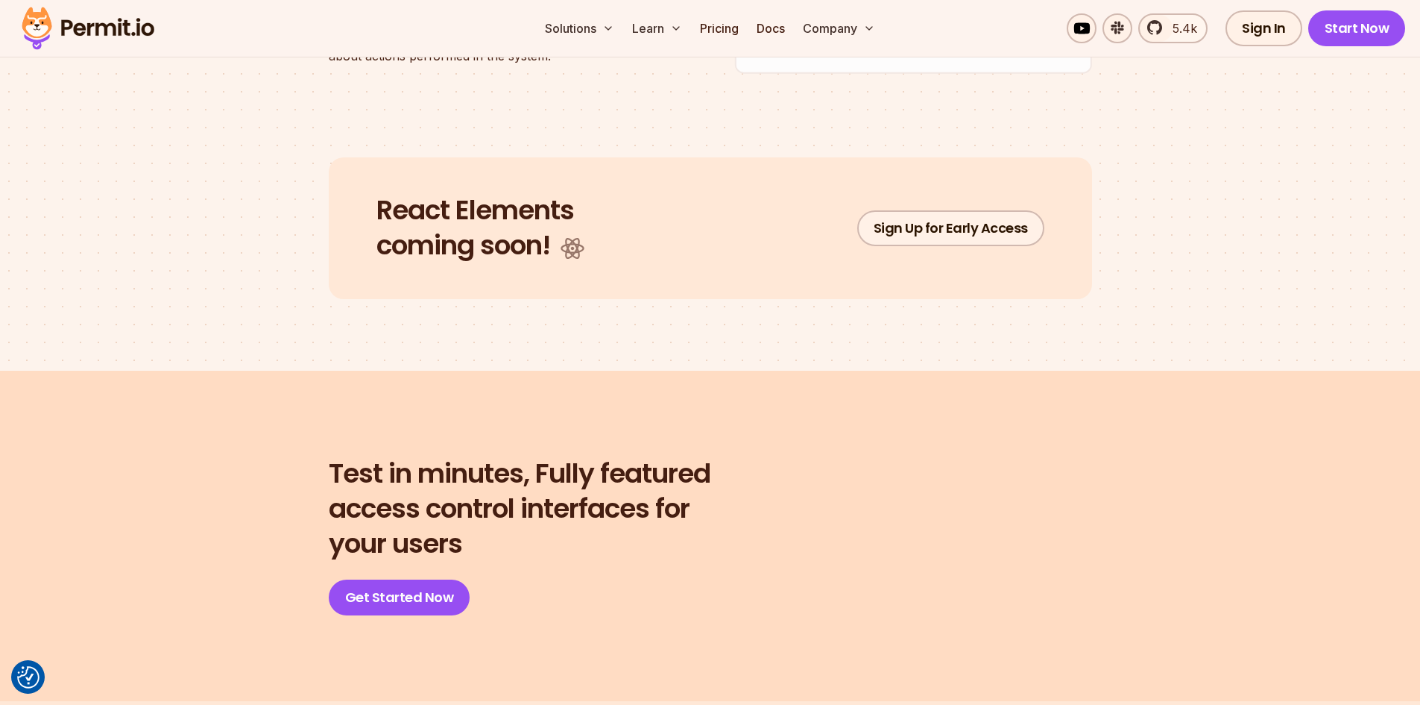
scroll to position [3042, 0]
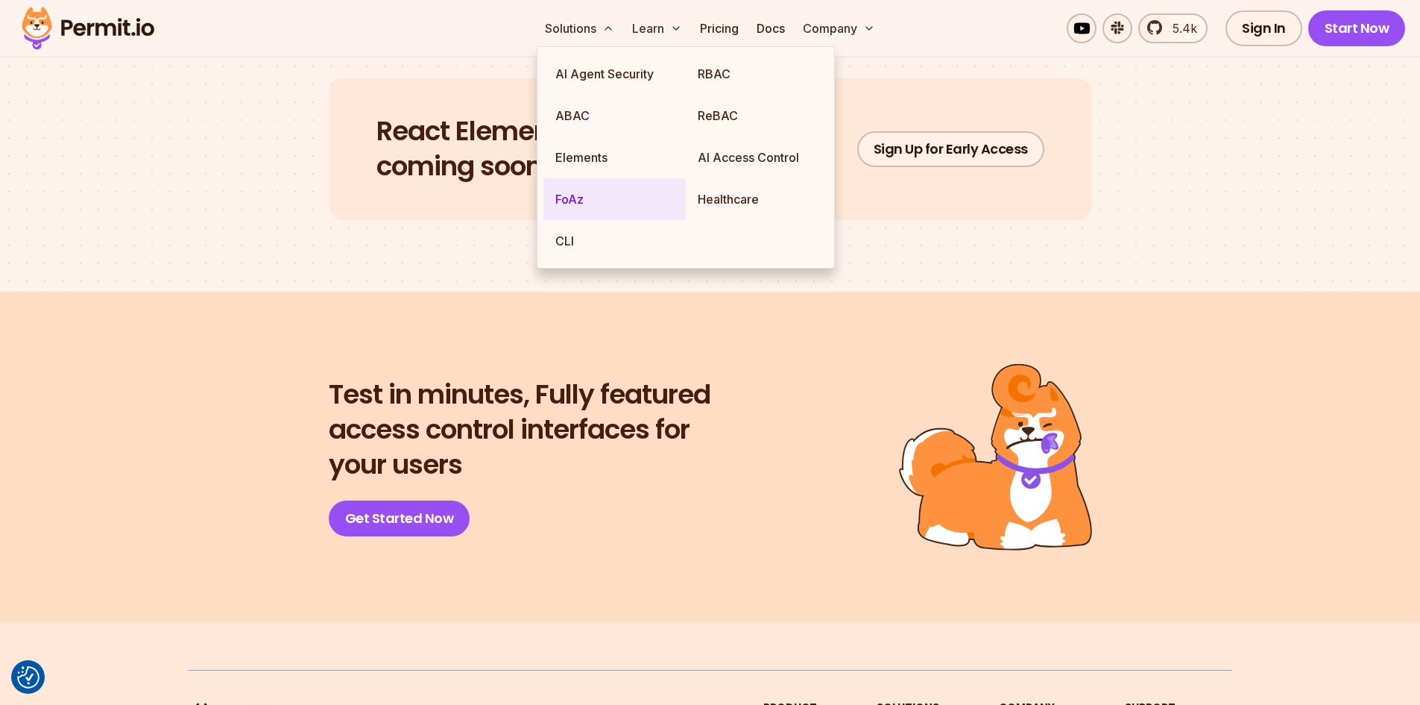
click at [599, 208] on link "FoAz" at bounding box center [614, 199] width 142 height 42
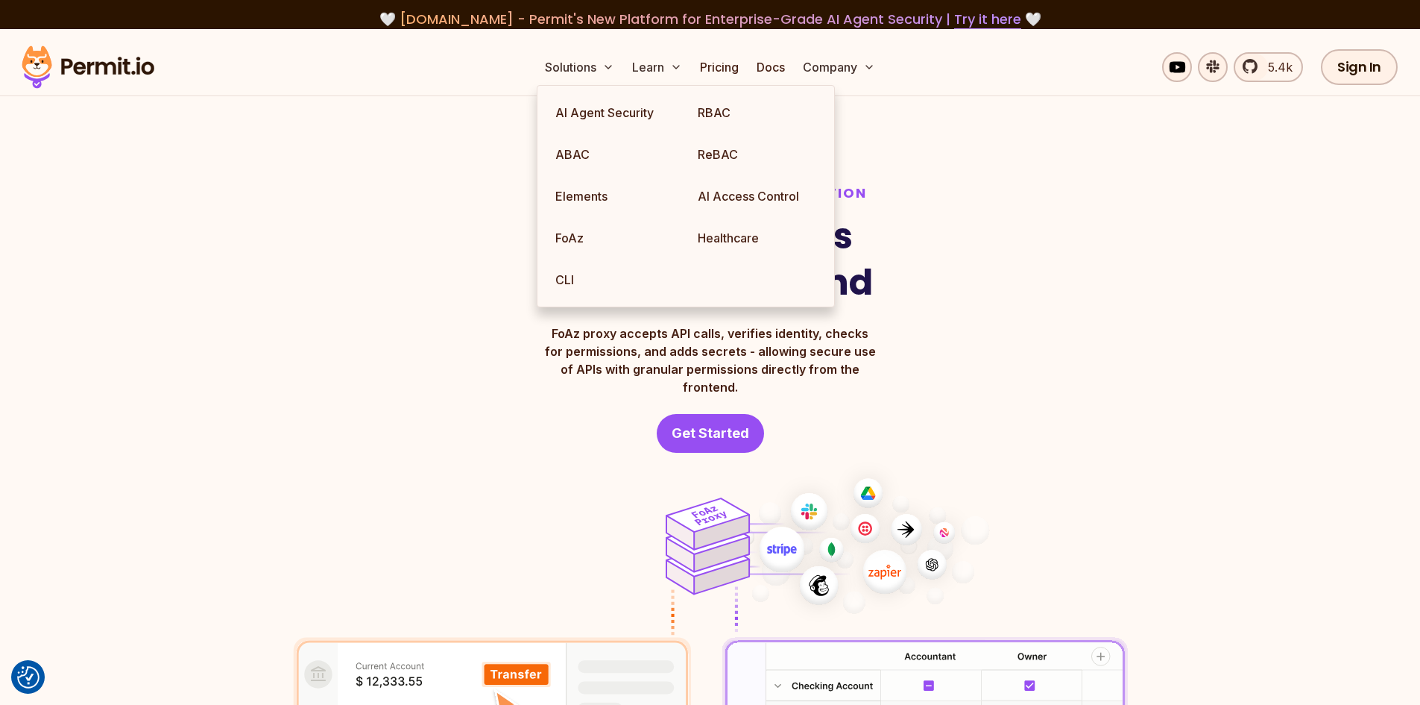
click at [341, 251] on div "FoAz: Frontend Only Authorization Use secure APIs from the frontend FoAz proxy …" at bounding box center [710, 318] width 835 height 268
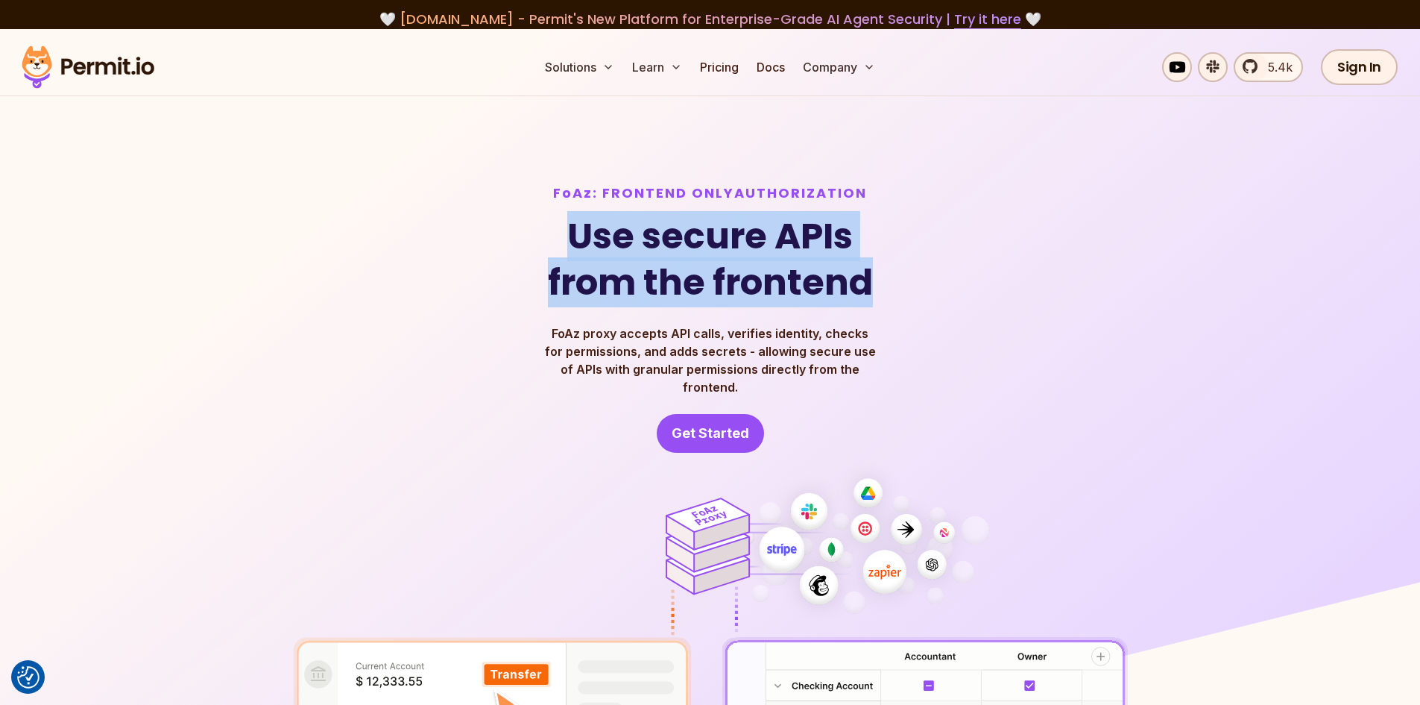
drag, startPoint x: 549, startPoint y: 230, endPoint x: 913, endPoint y: 287, distance: 368.3
click at [913, 287] on div "FoAz: Frontend Only Authorization Use secure APIs from the frontend FoAz proxy …" at bounding box center [710, 318] width 835 height 268
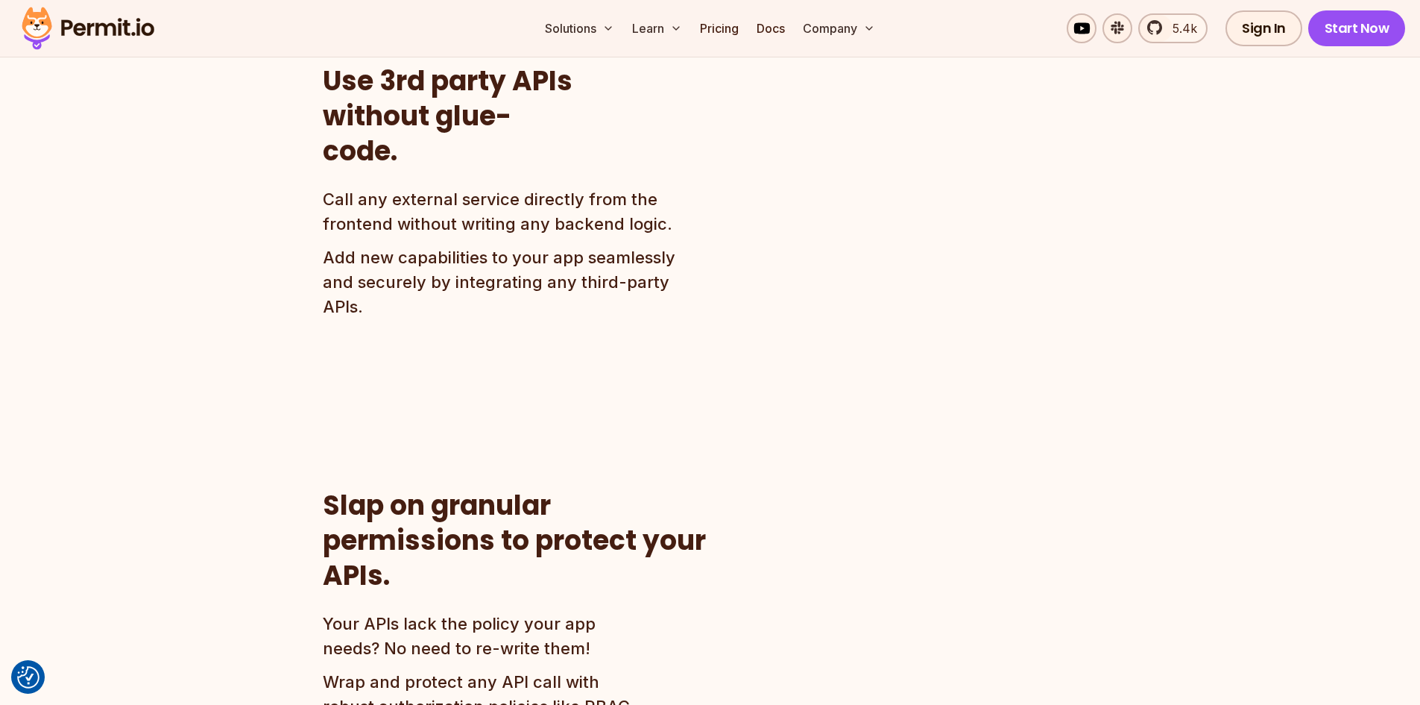
scroll to position [1044, 0]
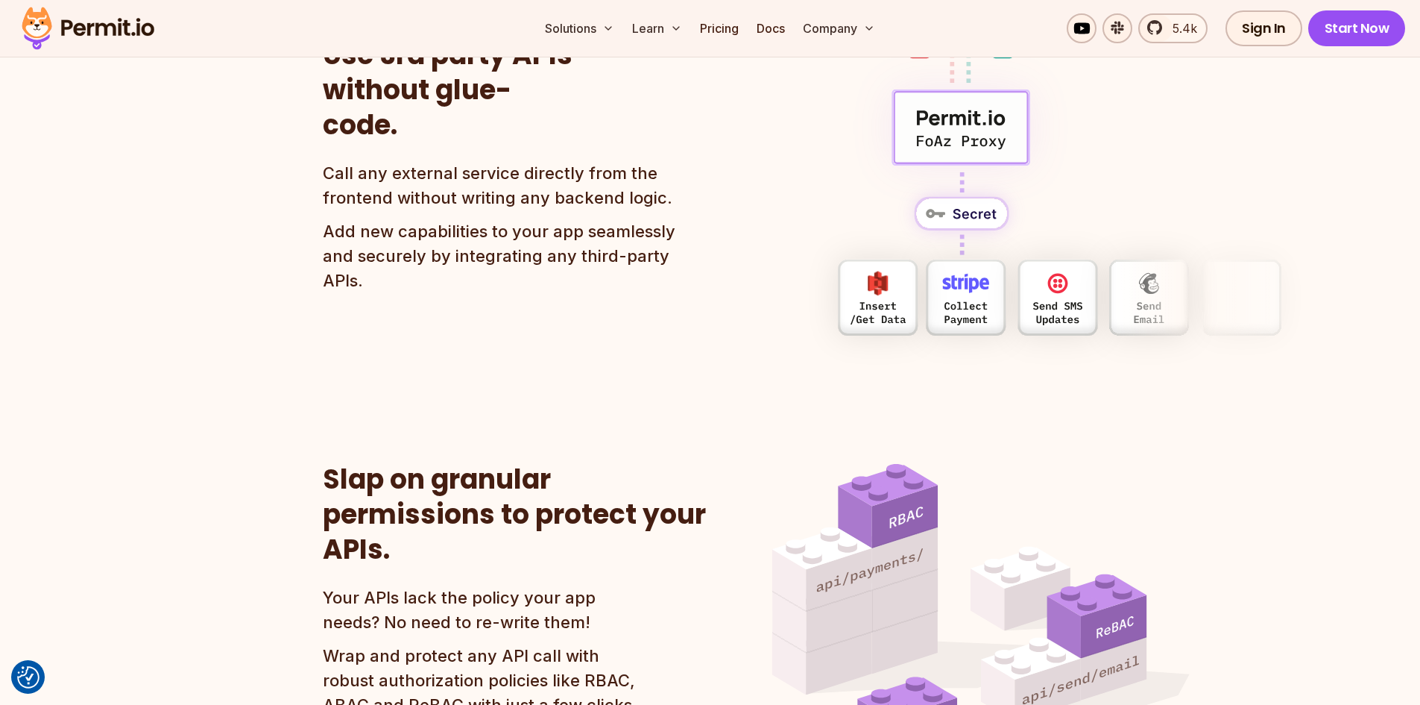
drag, startPoint x: 269, startPoint y: 238, endPoint x: 268, endPoint y: 106, distance: 132.0
click at [268, 106] on section "Use 3rd party APIs without glue-code. Call any external service directly from t…" at bounding box center [710, 164] width 1420 height 403
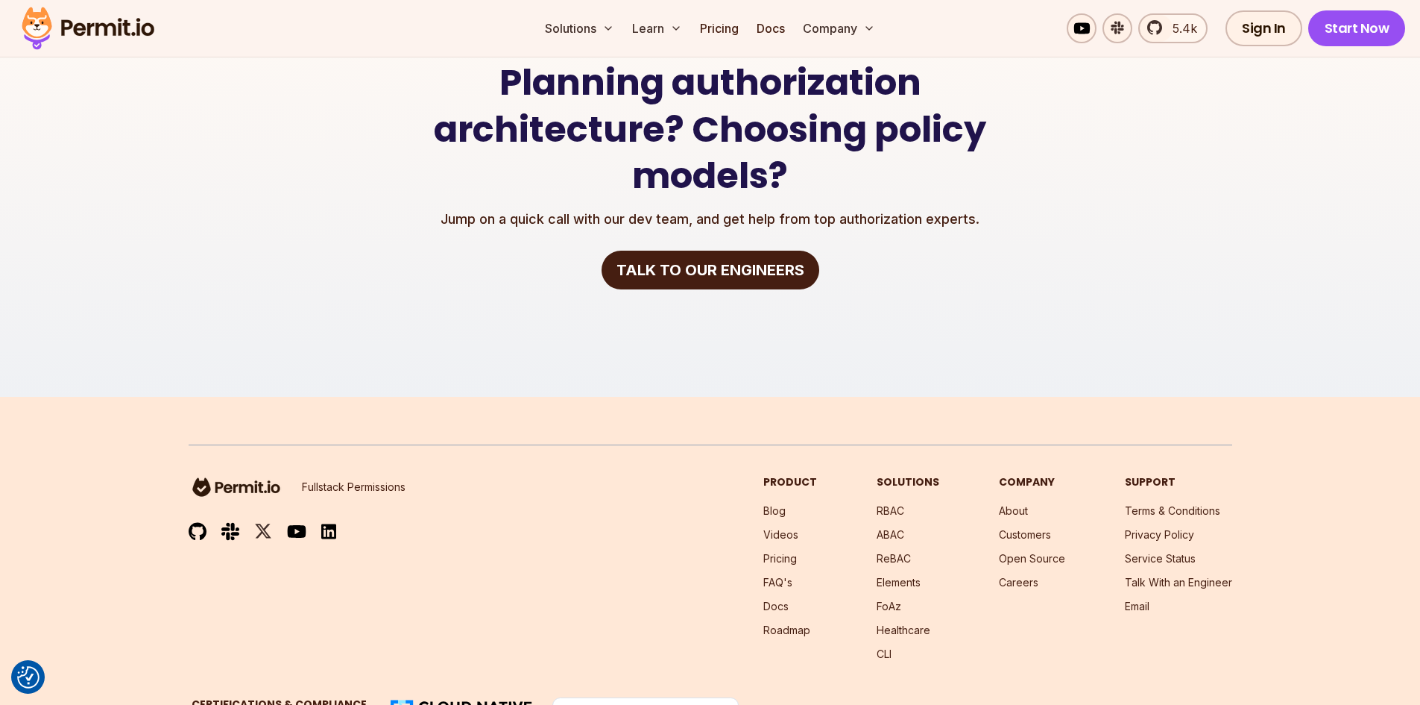
scroll to position [3204, 0]
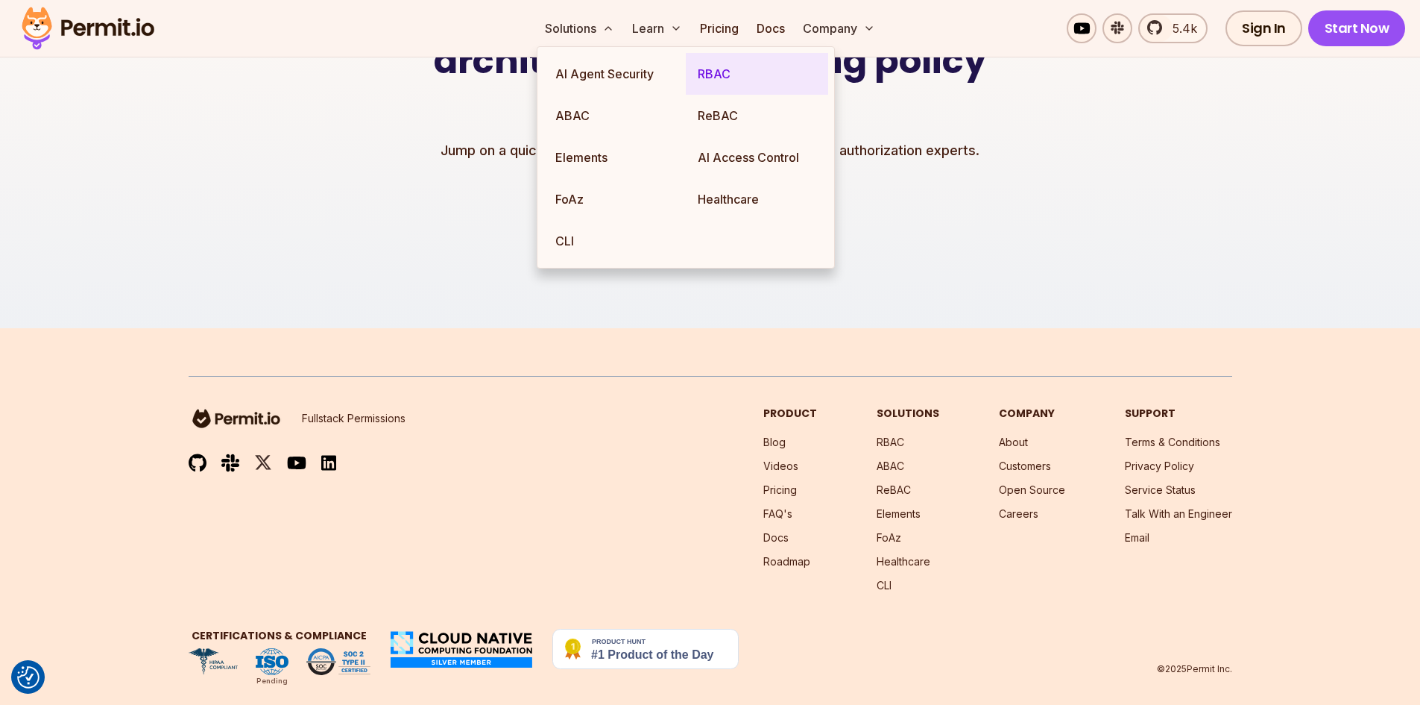
click at [736, 83] on link "RBAC" at bounding box center [757, 74] width 142 height 42
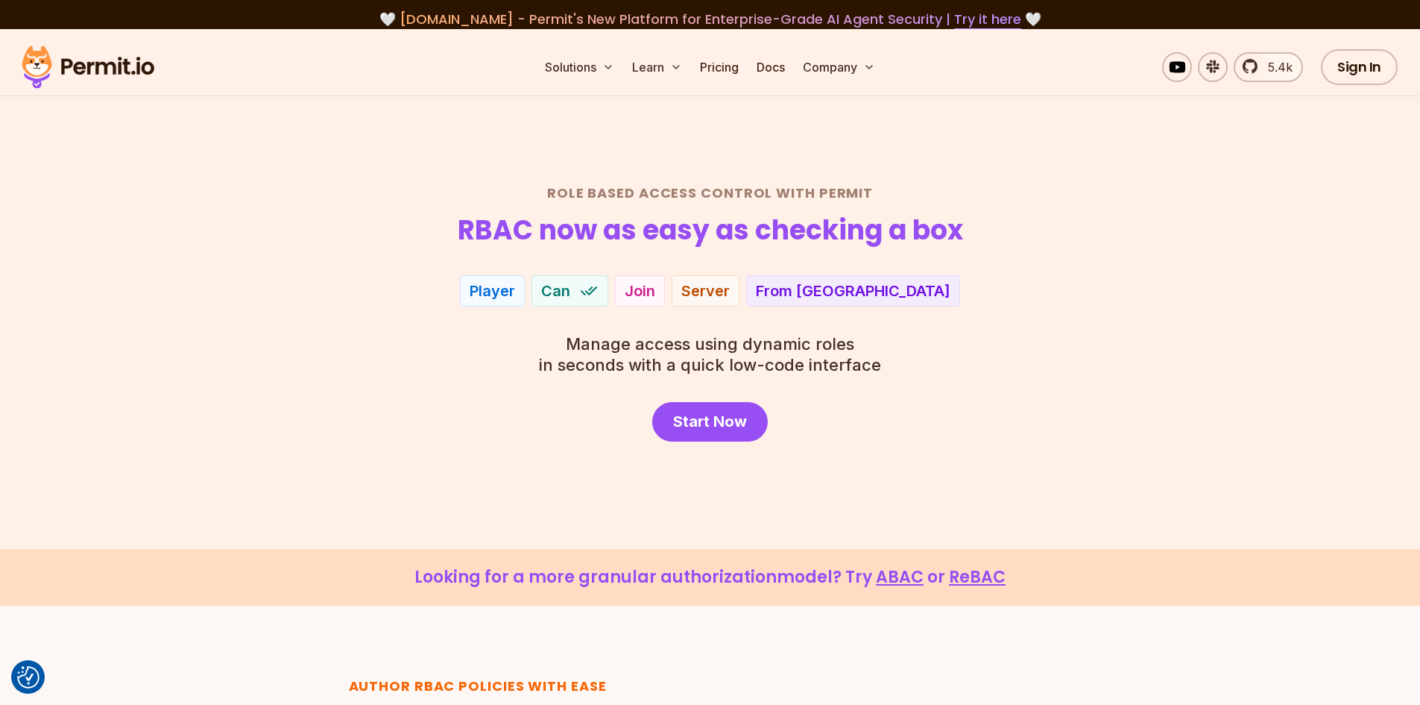
click at [401, 198] on h2 "Role Based Access Control with Permit" at bounding box center [711, 192] width 1044 height 17
click at [966, 573] on link "ReBAC" at bounding box center [977, 576] width 57 height 23
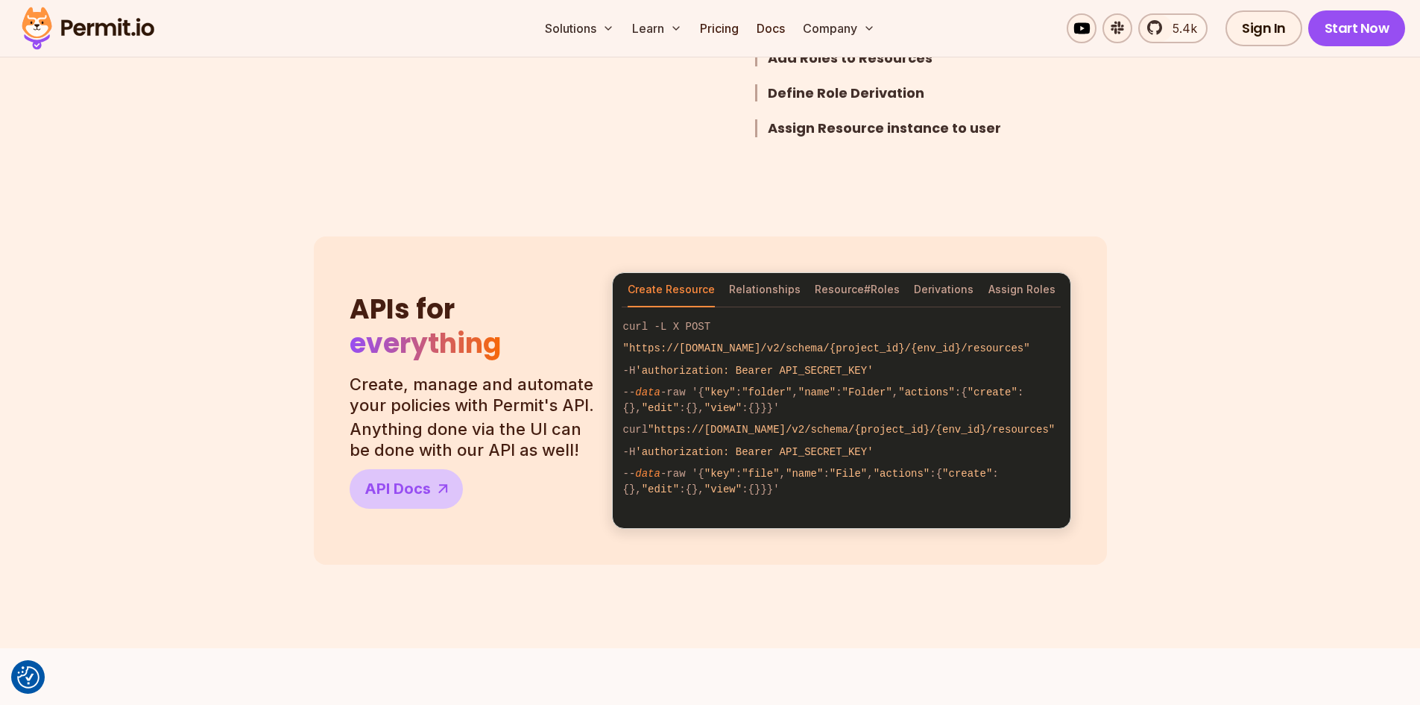
scroll to position [1193, 0]
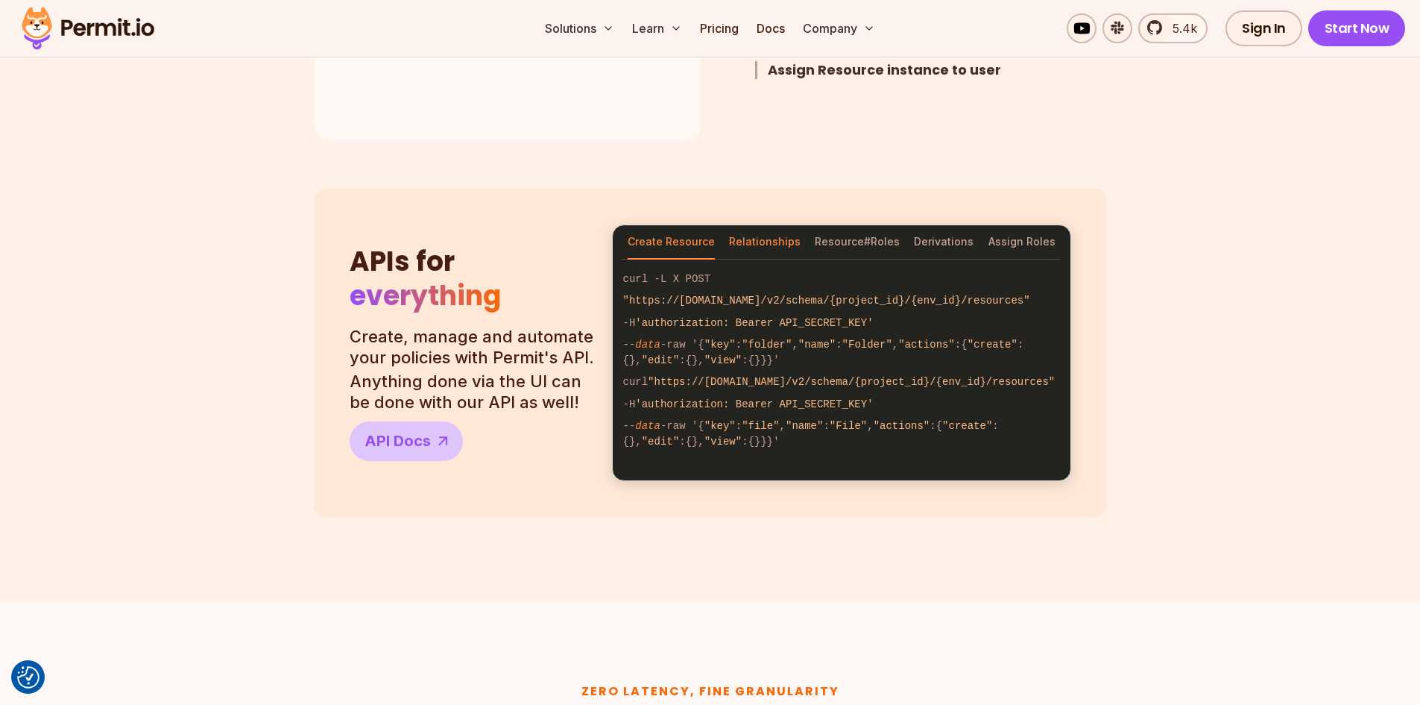
click at [732, 237] on button "Relationships" at bounding box center [765, 242] width 72 height 34
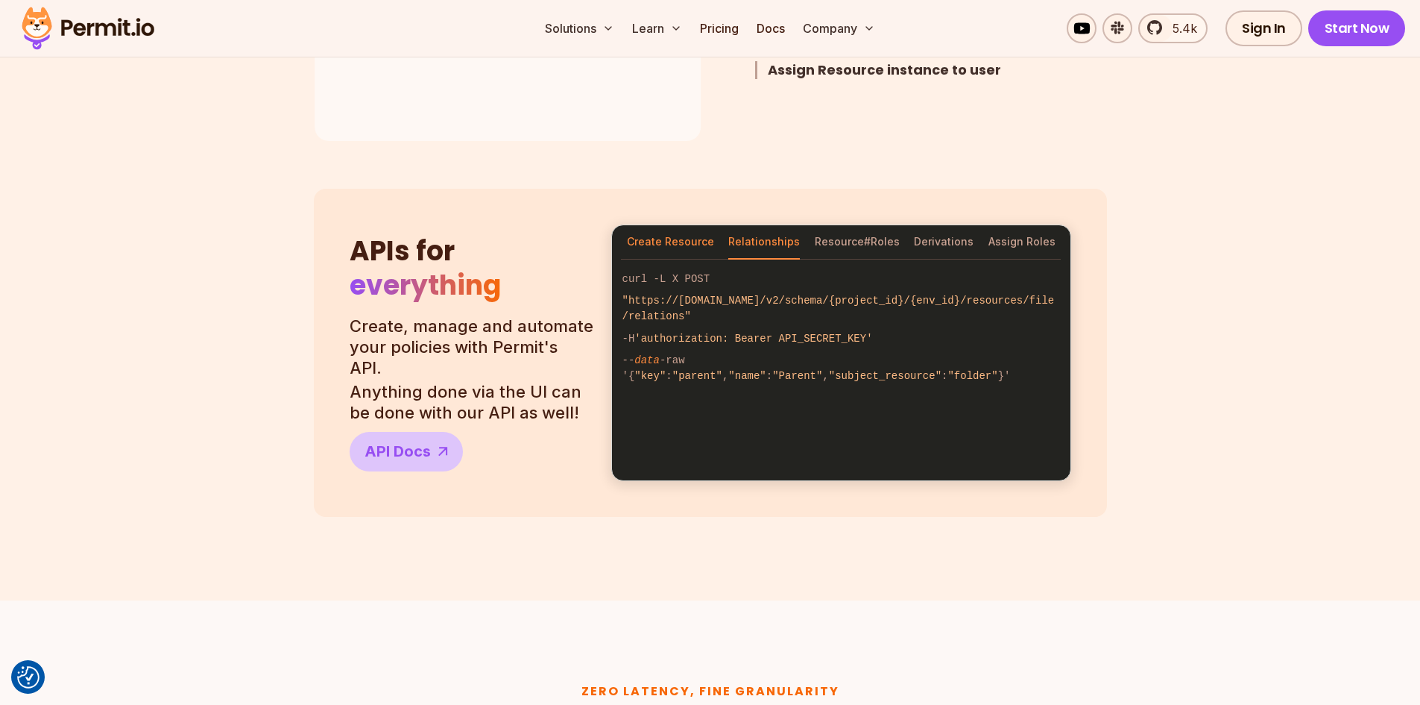
click at [669, 234] on button "Create Resource" at bounding box center [670, 242] width 87 height 34
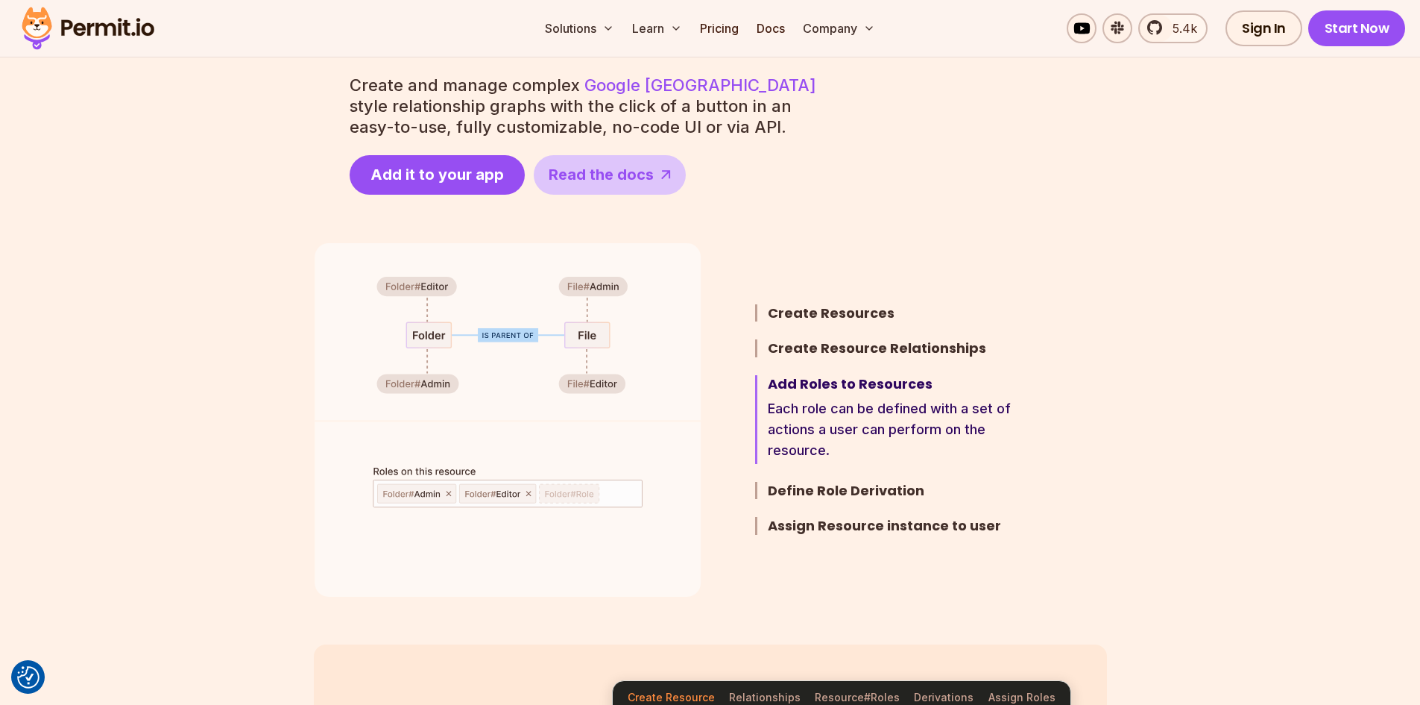
scroll to position [522, 0]
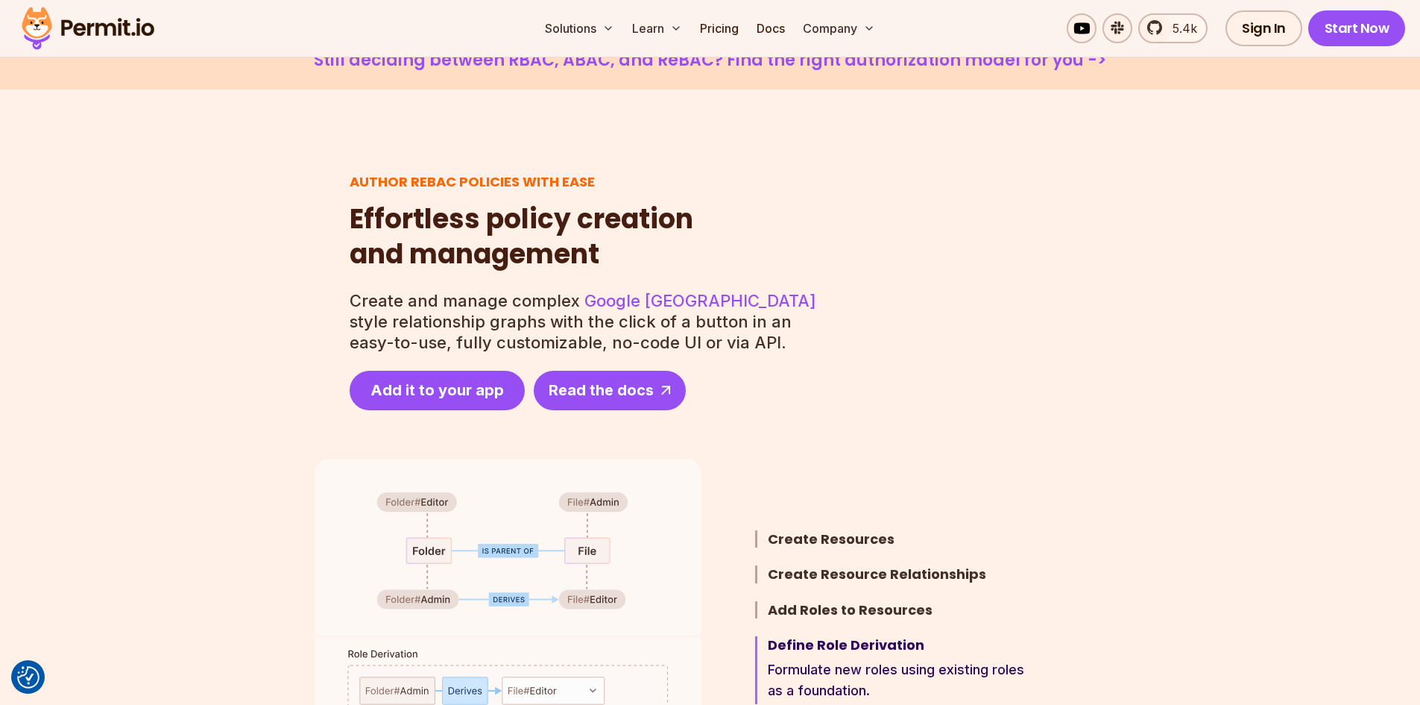
click at [640, 390] on span "Read the docs" at bounding box center [601, 389] width 105 height 21
